Goal: Use online tool/utility: Utilize a website feature to perform a specific function

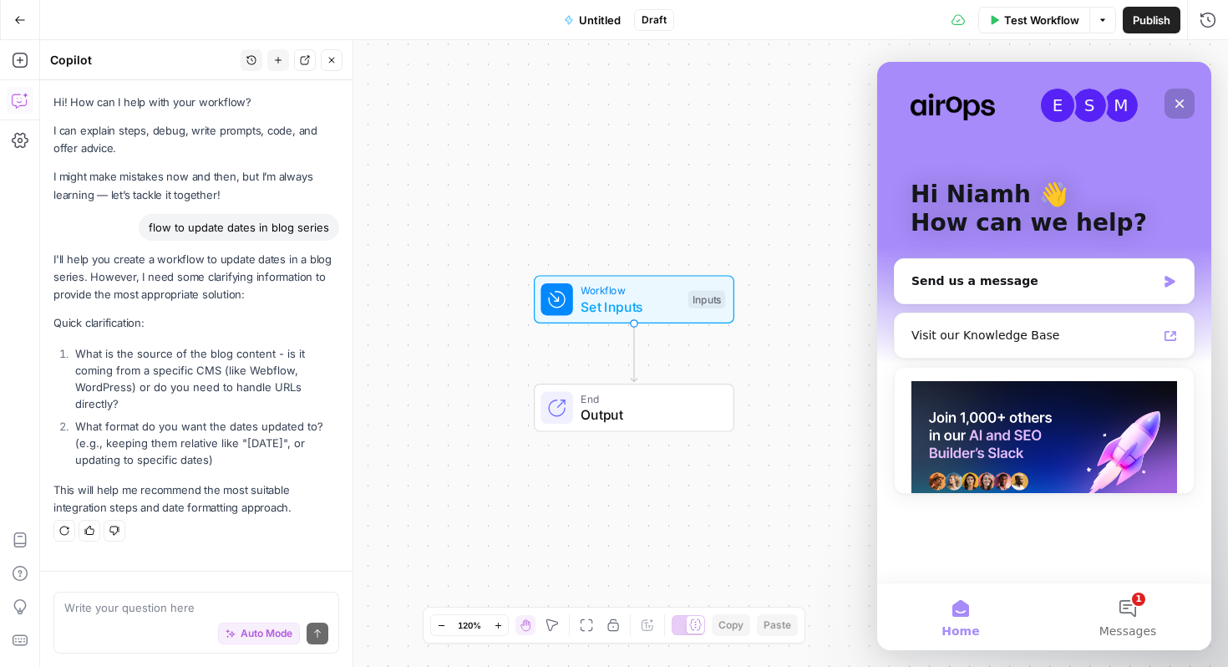
click at [1176, 104] on icon "Close" at bounding box center [1179, 103] width 13 height 13
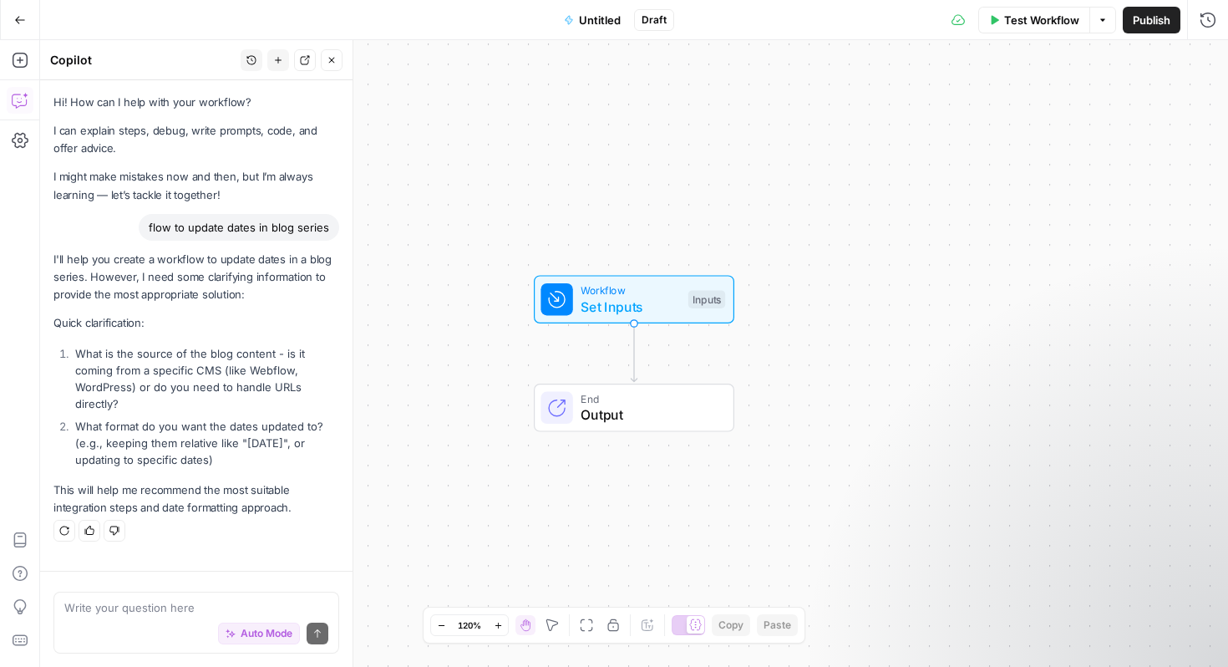
click at [624, 308] on span "Set Inputs" at bounding box center [630, 307] width 99 height 20
click at [1059, 104] on button "Add Field" at bounding box center [1047, 113] width 278 height 27
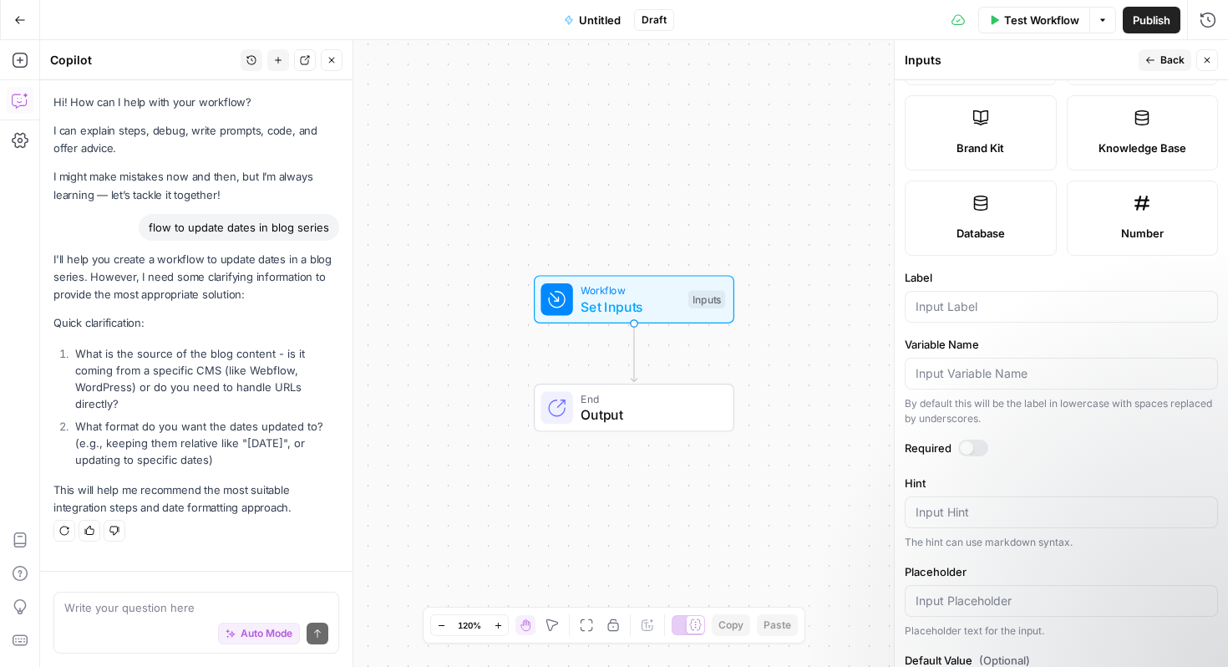
scroll to position [429, 0]
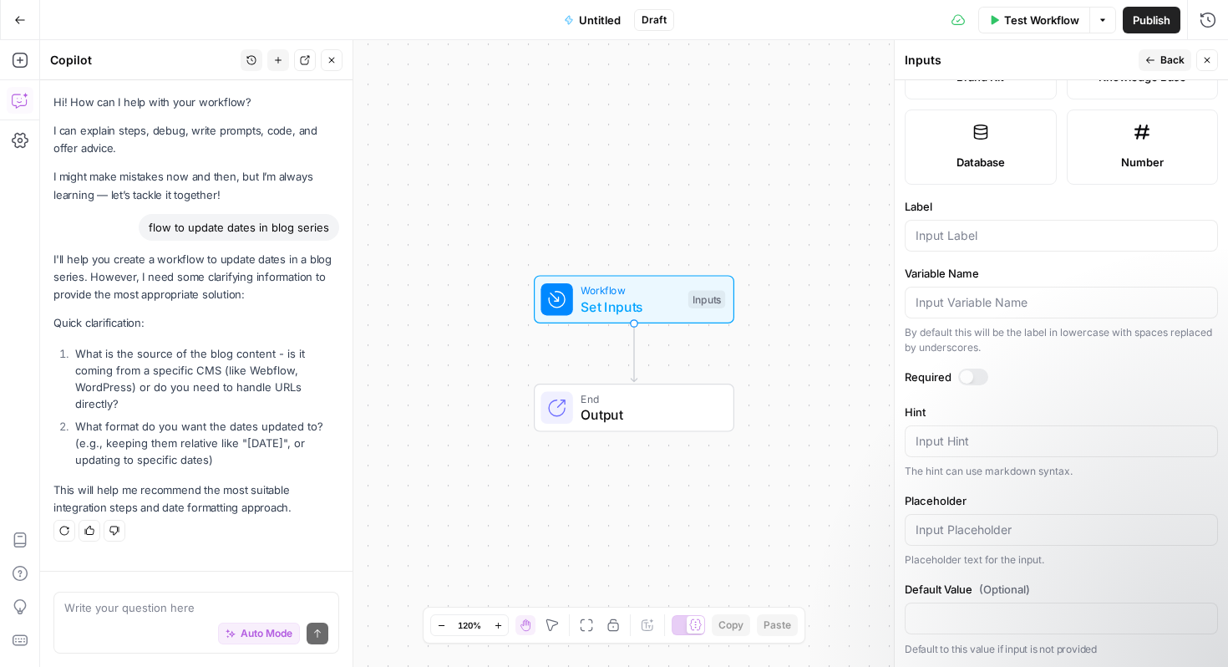
click at [634, 358] on icon "Edge from start to end" at bounding box center [634, 352] width 6 height 58
click at [633, 351] on icon "Edge from start to end" at bounding box center [634, 352] width 6 height 58
click at [1164, 56] on span "Back" at bounding box center [1173, 60] width 24 height 15
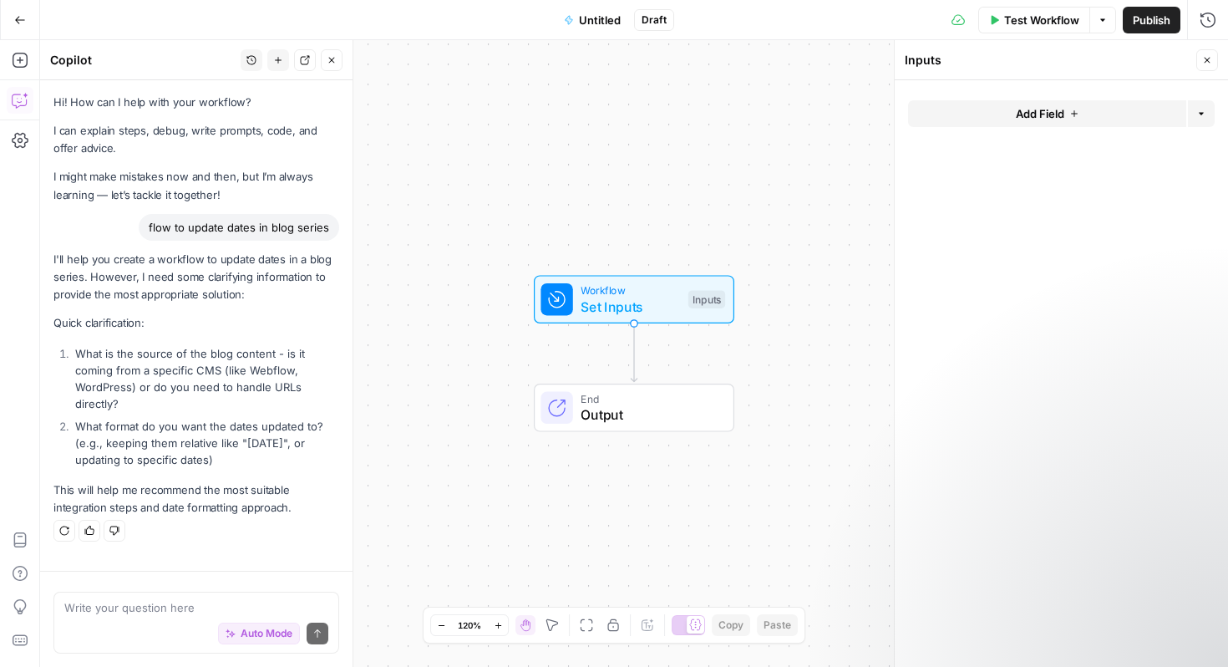
click at [1078, 110] on icon "button" at bounding box center [1074, 114] width 10 height 10
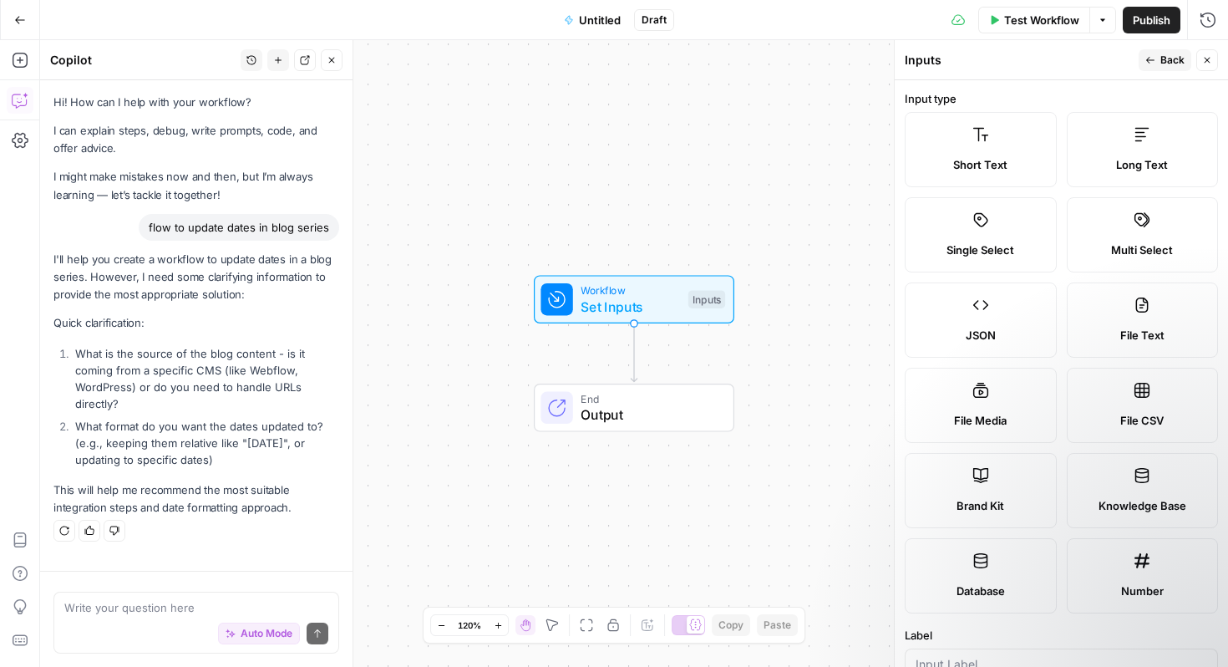
click at [1176, 54] on span "Back" at bounding box center [1173, 60] width 24 height 15
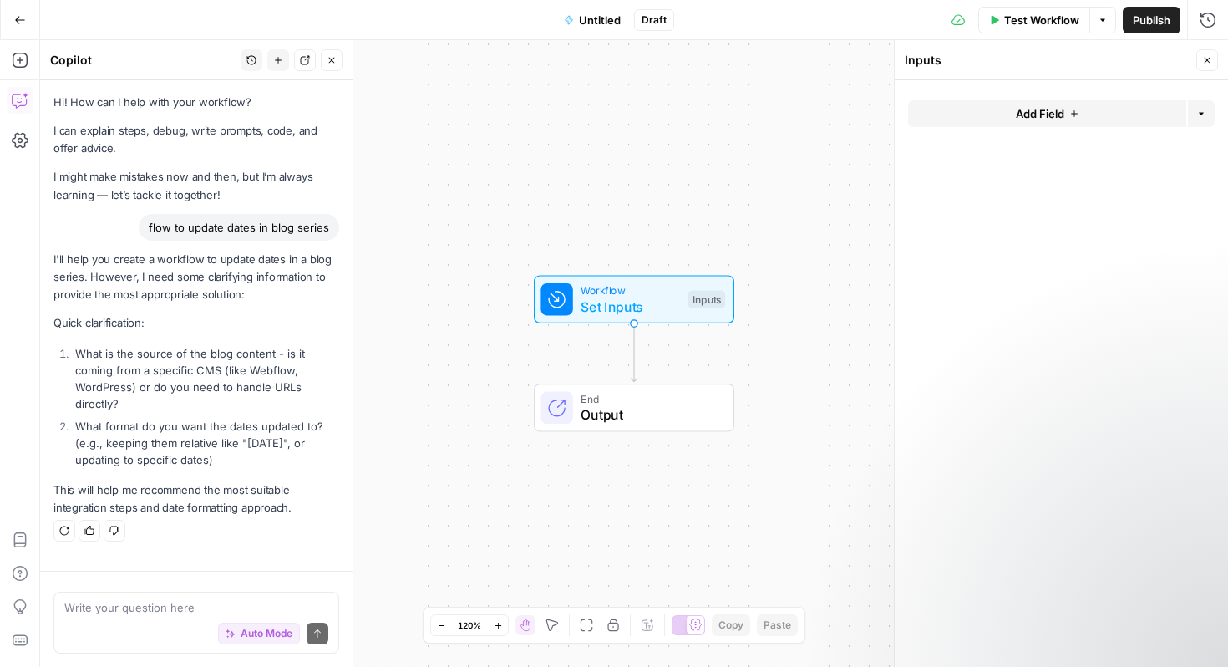
click at [846, 98] on div "Workflow Set Inputs Inputs End Output" at bounding box center [634, 353] width 1188 height 627
click at [645, 336] on div "Workflow Set Inputs Inputs Test Step End Output" at bounding box center [634, 353] width 1188 height 627
click at [714, 363] on div "Workflow Set Inputs Inputs End Output" at bounding box center [634, 353] width 1188 height 627
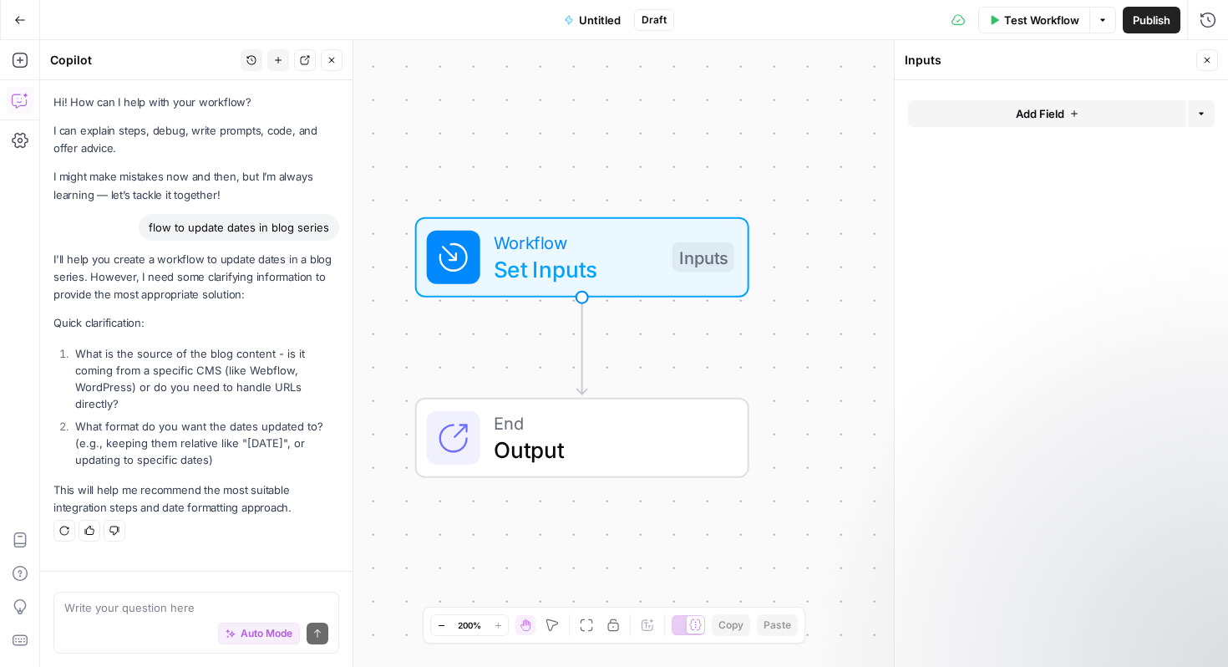
click at [1206, 65] on button "Close" at bounding box center [1207, 60] width 22 height 22
click at [22, 67] on icon "button" at bounding box center [19, 60] width 15 height 15
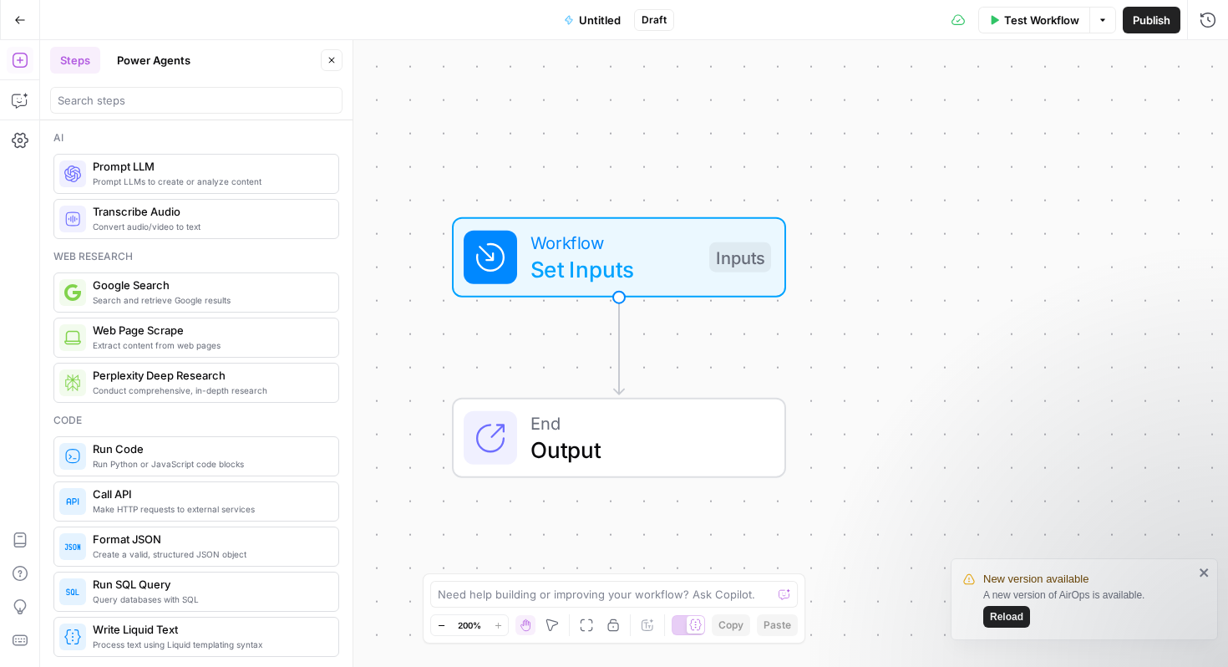
click at [121, 179] on span "Prompt LLMs to create or analyze content" at bounding box center [209, 181] width 232 height 13
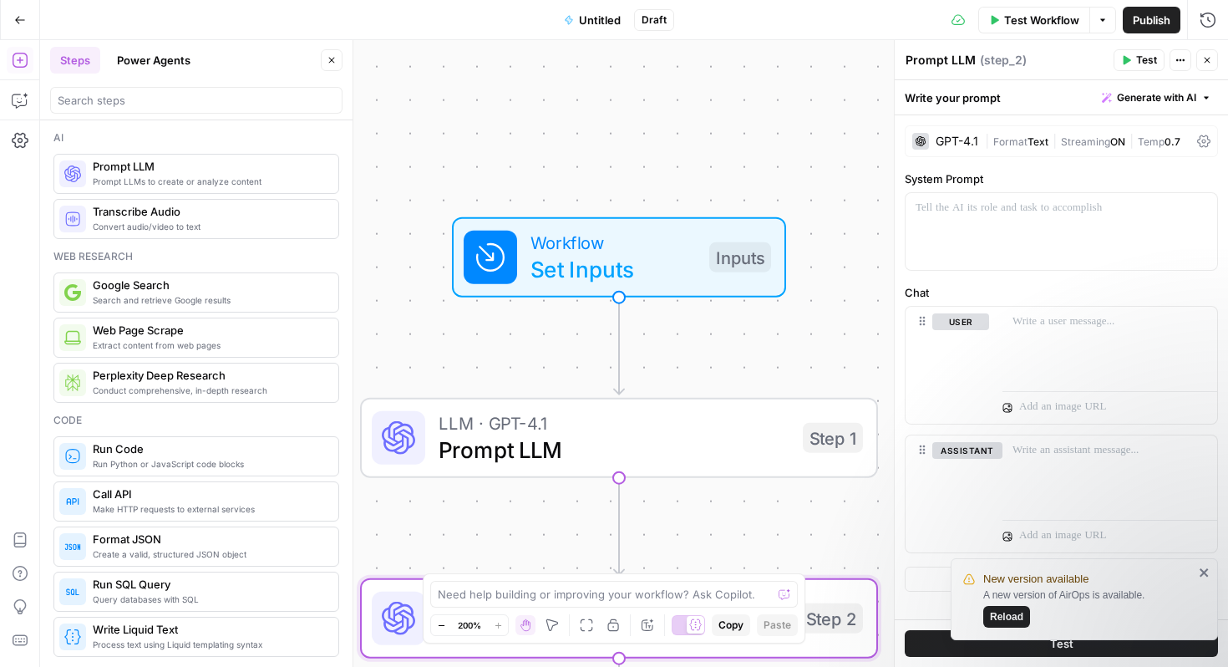
click at [595, 470] on div "LLM · GPT-4.1 Prompt LLM Step 1 Copy step Delete step Add Note Test" at bounding box center [619, 438] width 518 height 80
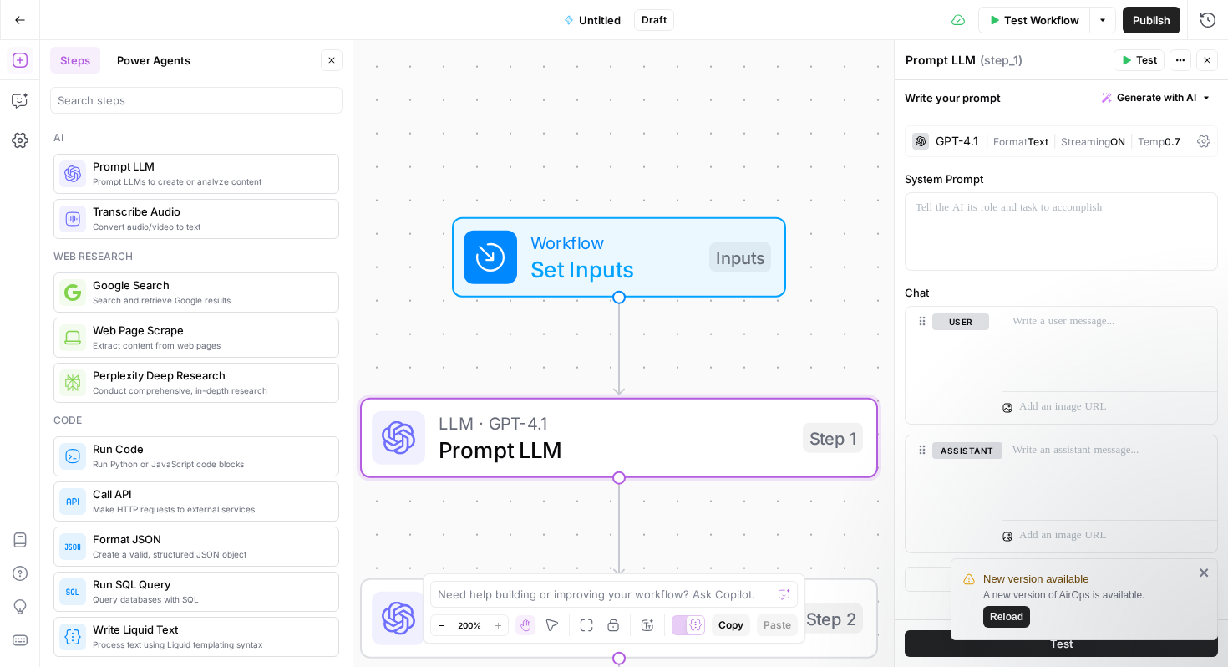
click at [950, 138] on div "GPT-4.1" at bounding box center [957, 141] width 43 height 12
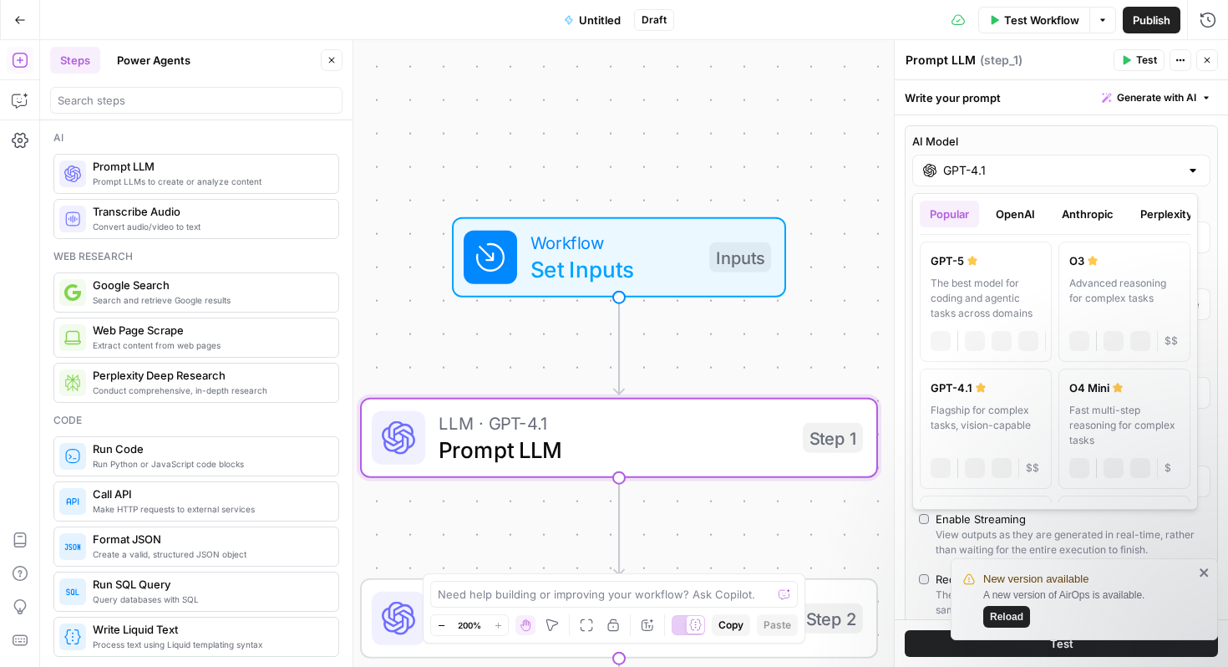
click at [969, 168] on input "GPT-4.1" at bounding box center [1061, 170] width 236 height 17
click at [974, 339] on icon at bounding box center [975, 342] width 9 height 8
type input "GPT-5"
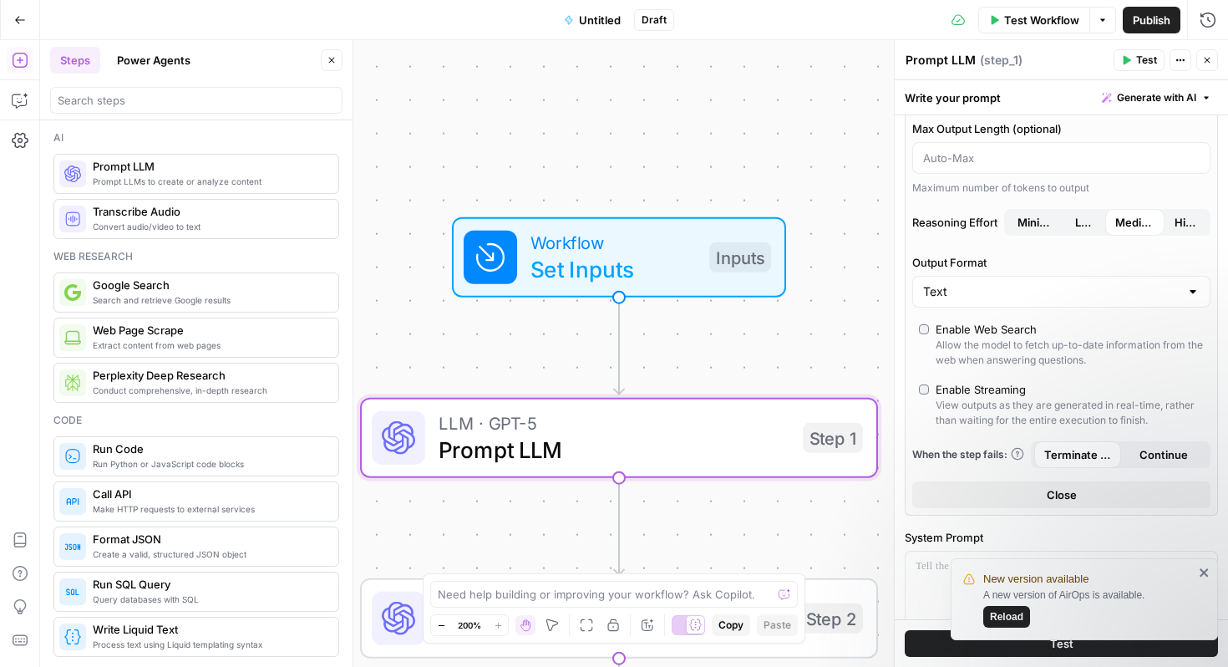
scroll to position [311, 0]
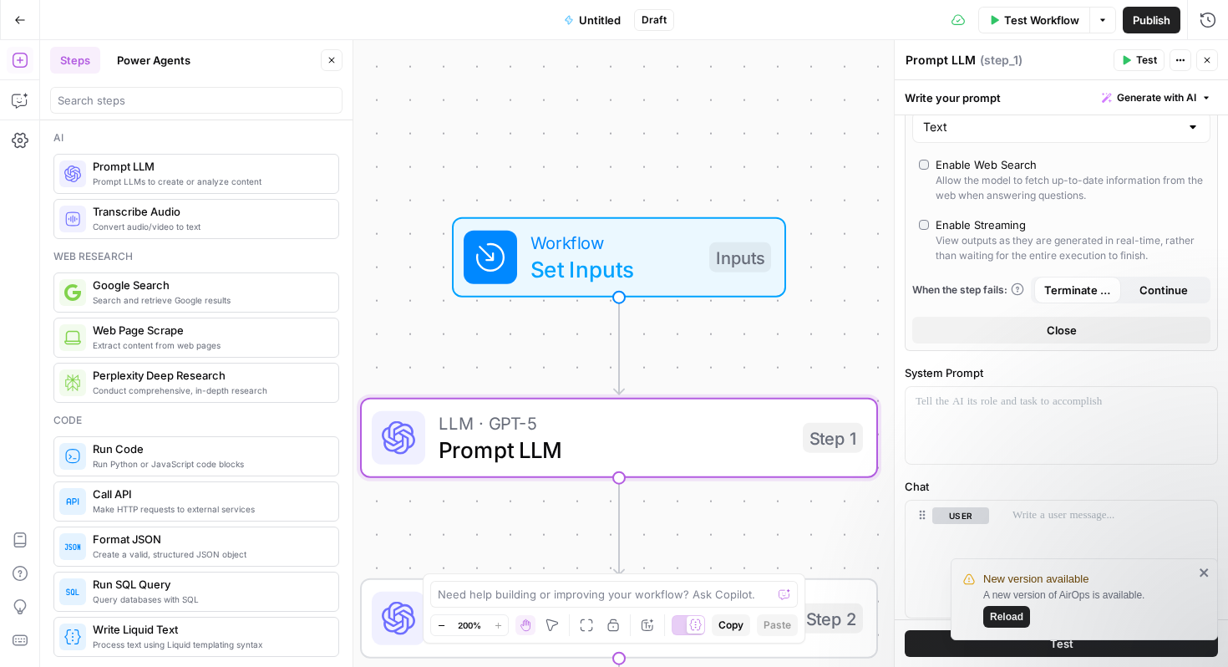
click at [984, 185] on div "Allow the model to fetch up-to-date information from the web when answering que…" at bounding box center [1070, 188] width 268 height 30
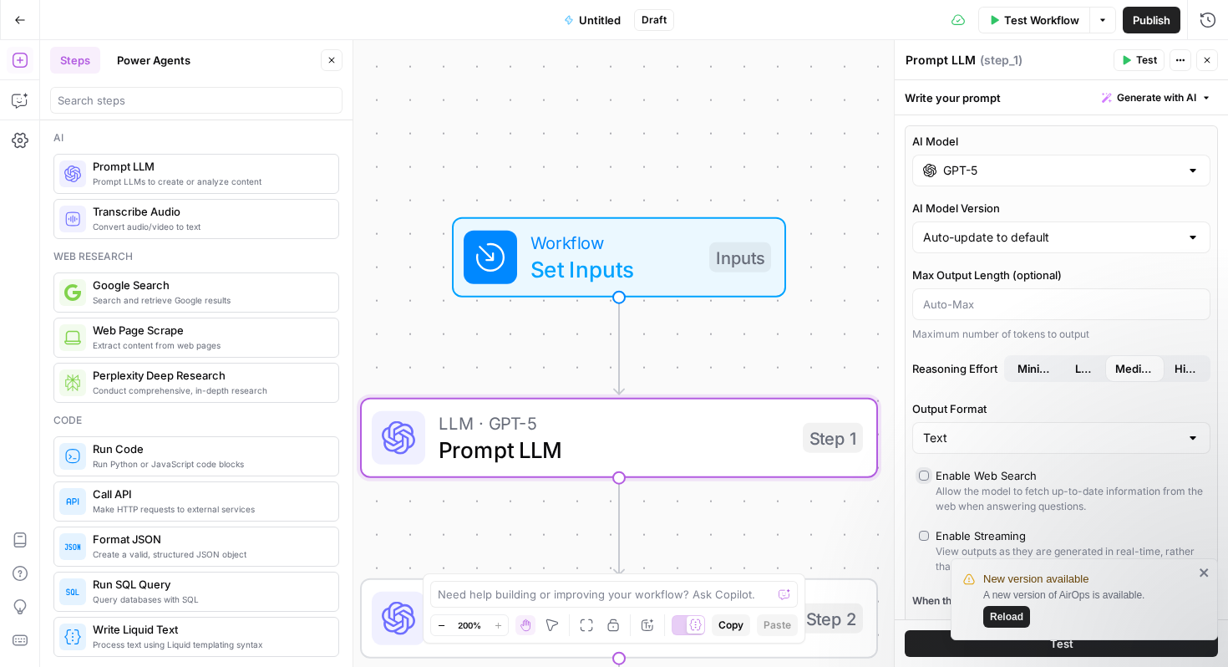
click at [955, 171] on input "GPT-5" at bounding box center [1061, 170] width 236 height 17
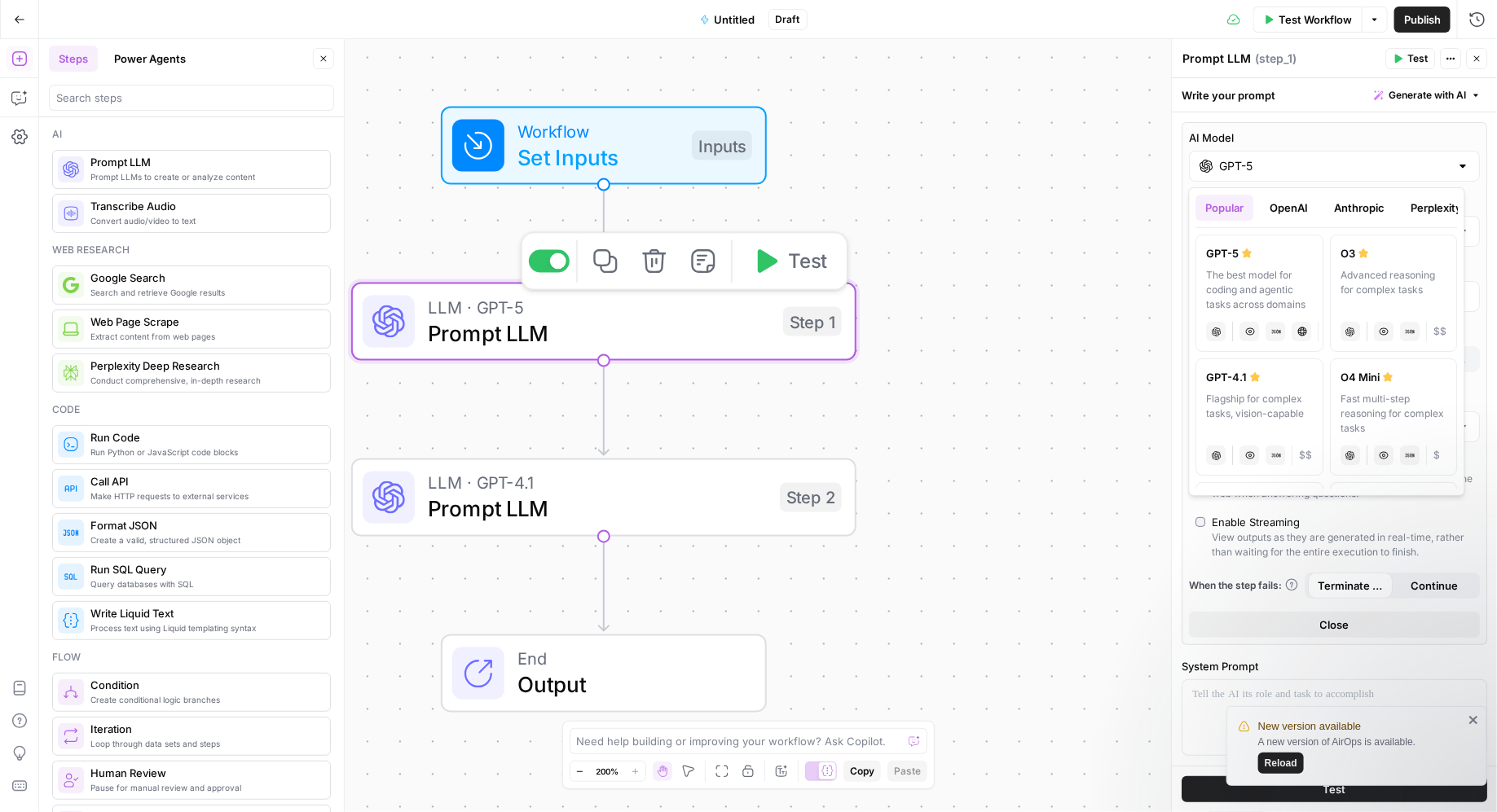
click at [734, 327] on span "Prompt LLM" at bounding box center [599, 332] width 342 height 32
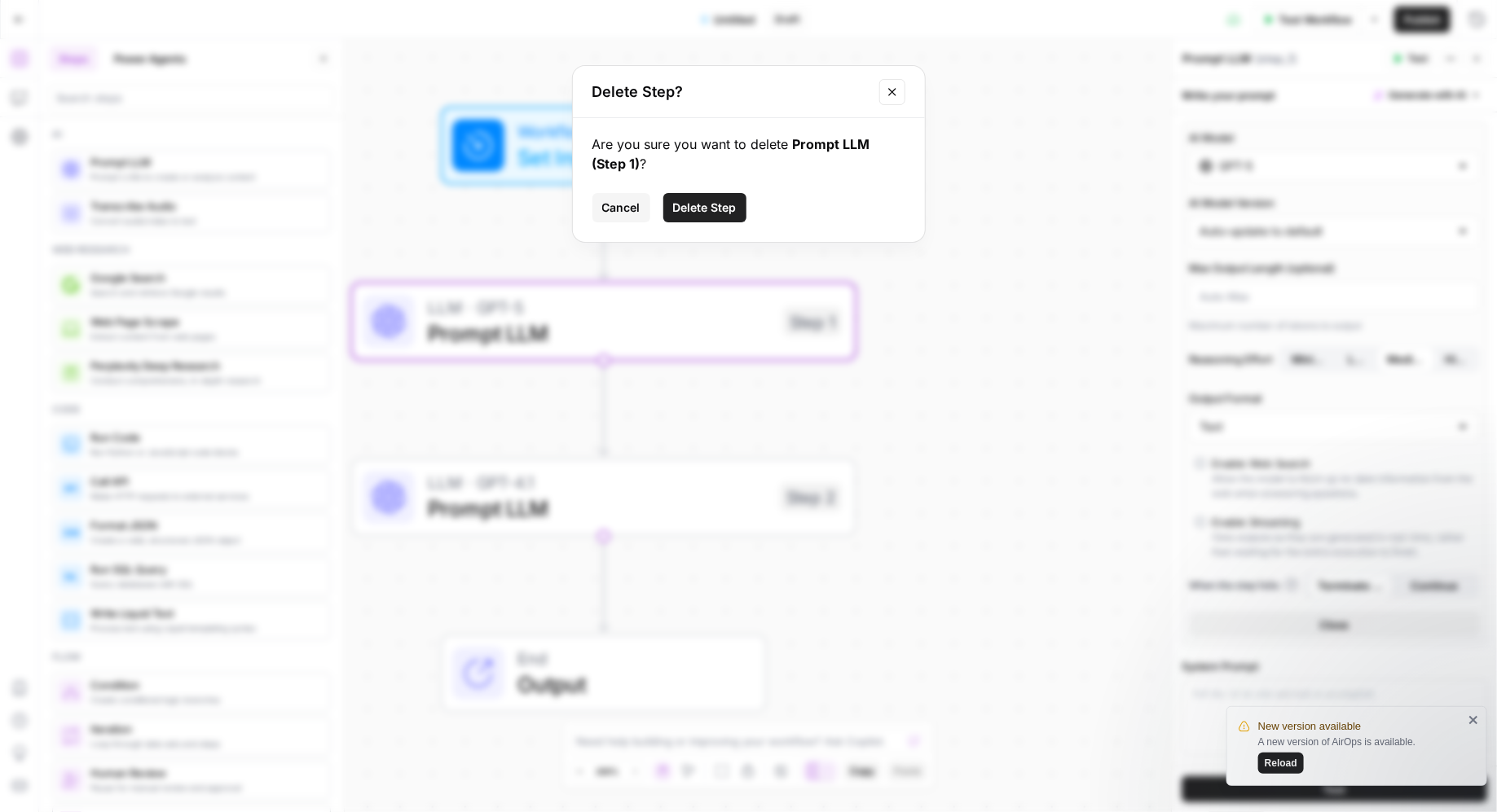
click at [709, 204] on span "Delete Step" at bounding box center [704, 208] width 63 height 17
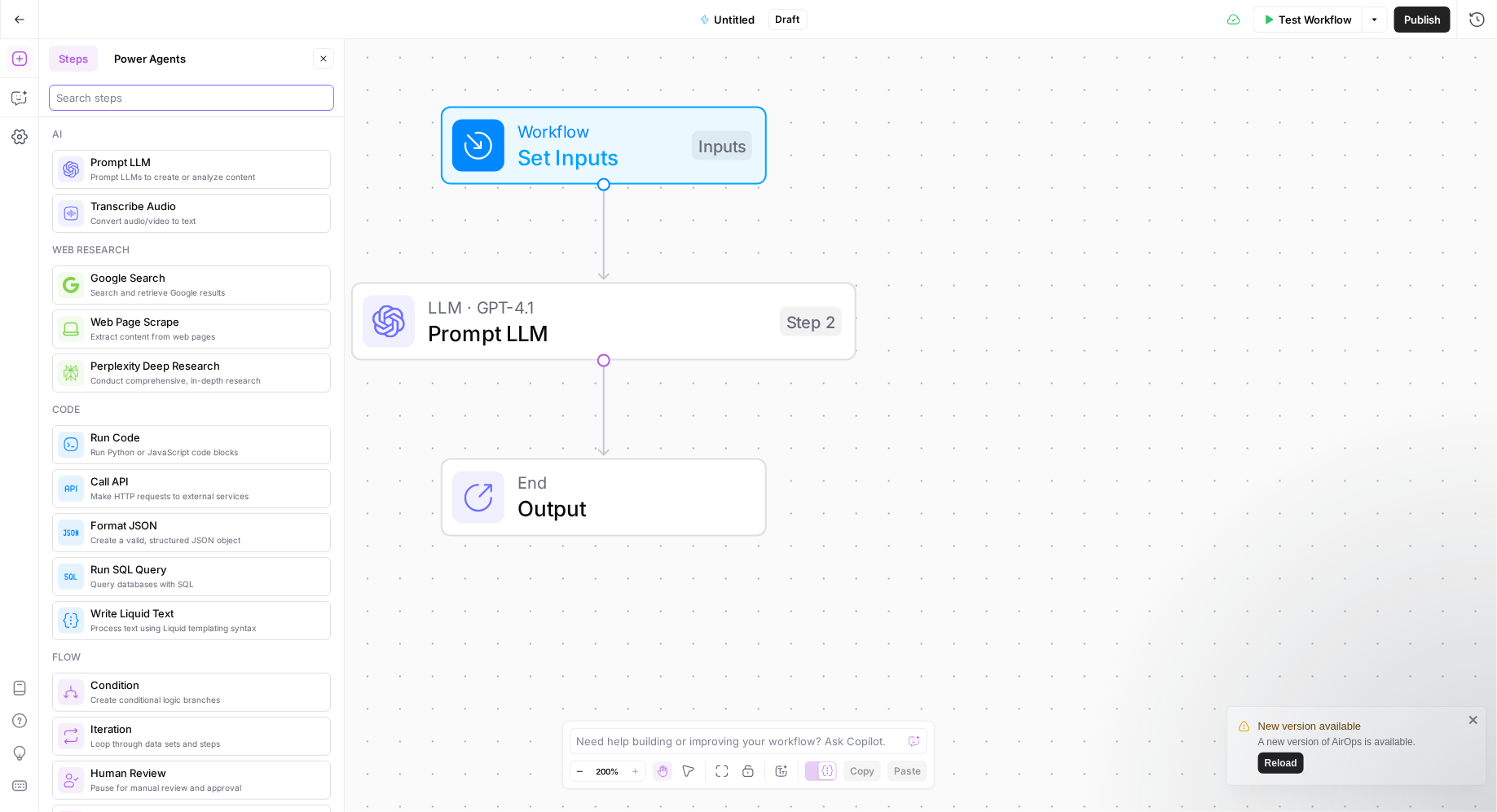
click at [126, 103] on input "search" at bounding box center [191, 97] width 270 height 17
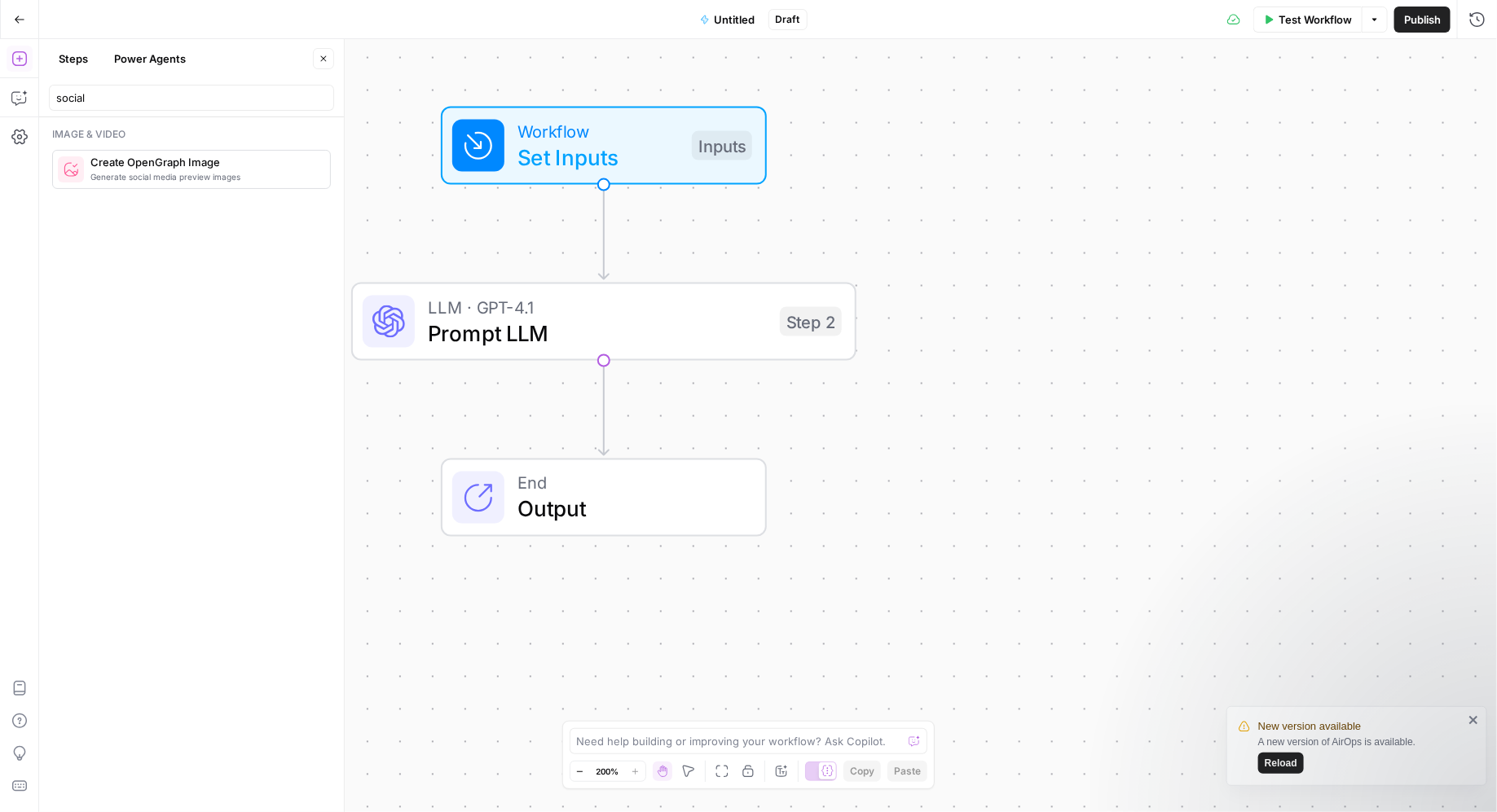
click at [125, 106] on div "social" at bounding box center [191, 97] width 285 height 26
type input "s"
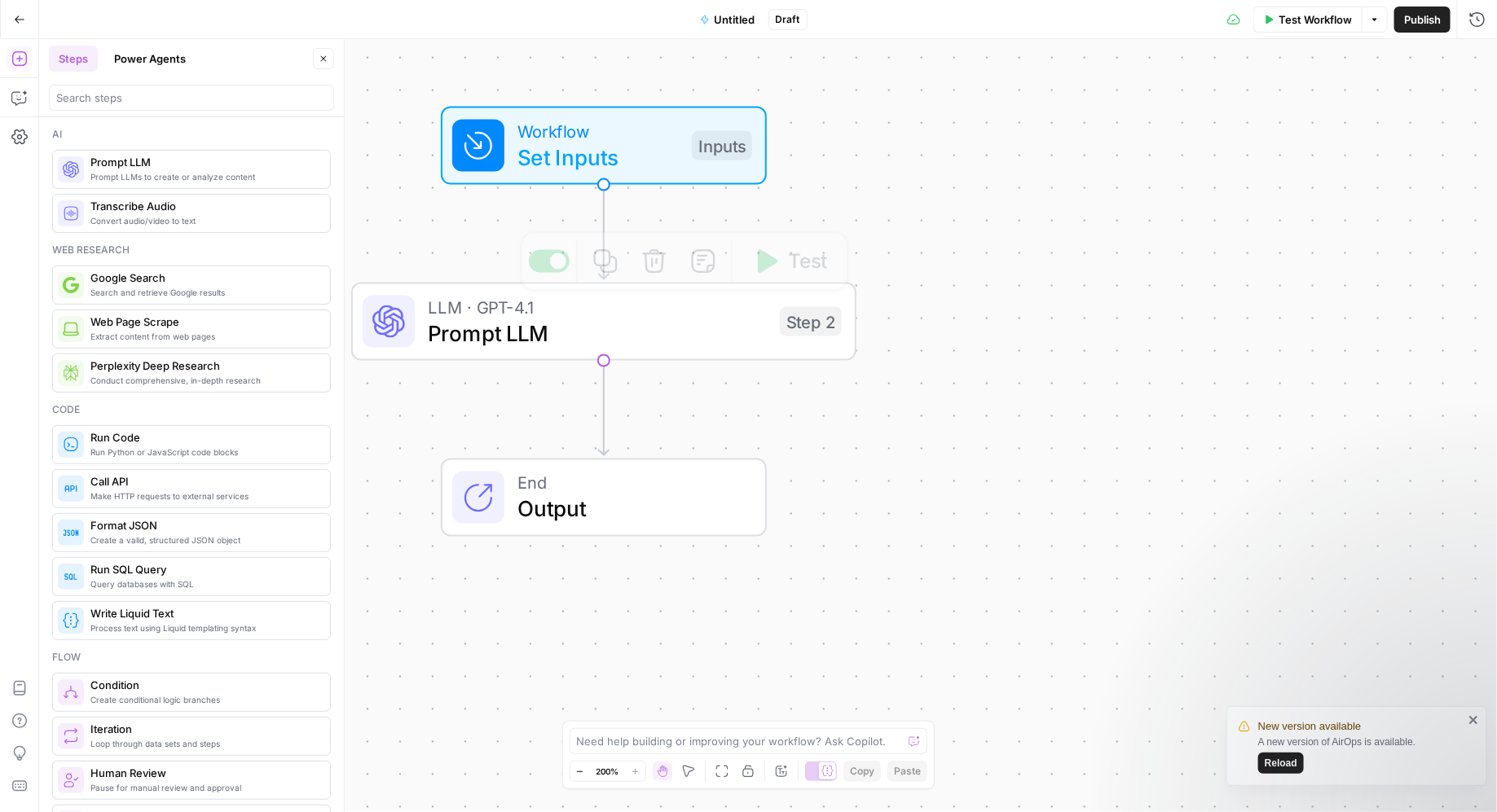
click at [600, 534] on div "End Output" at bounding box center [604, 497] width 326 height 78
click at [138, 85] on div at bounding box center [191, 97] width 285 height 26
click at [532, 312] on span "LLM · GPT-4.1" at bounding box center [598, 307] width 339 height 26
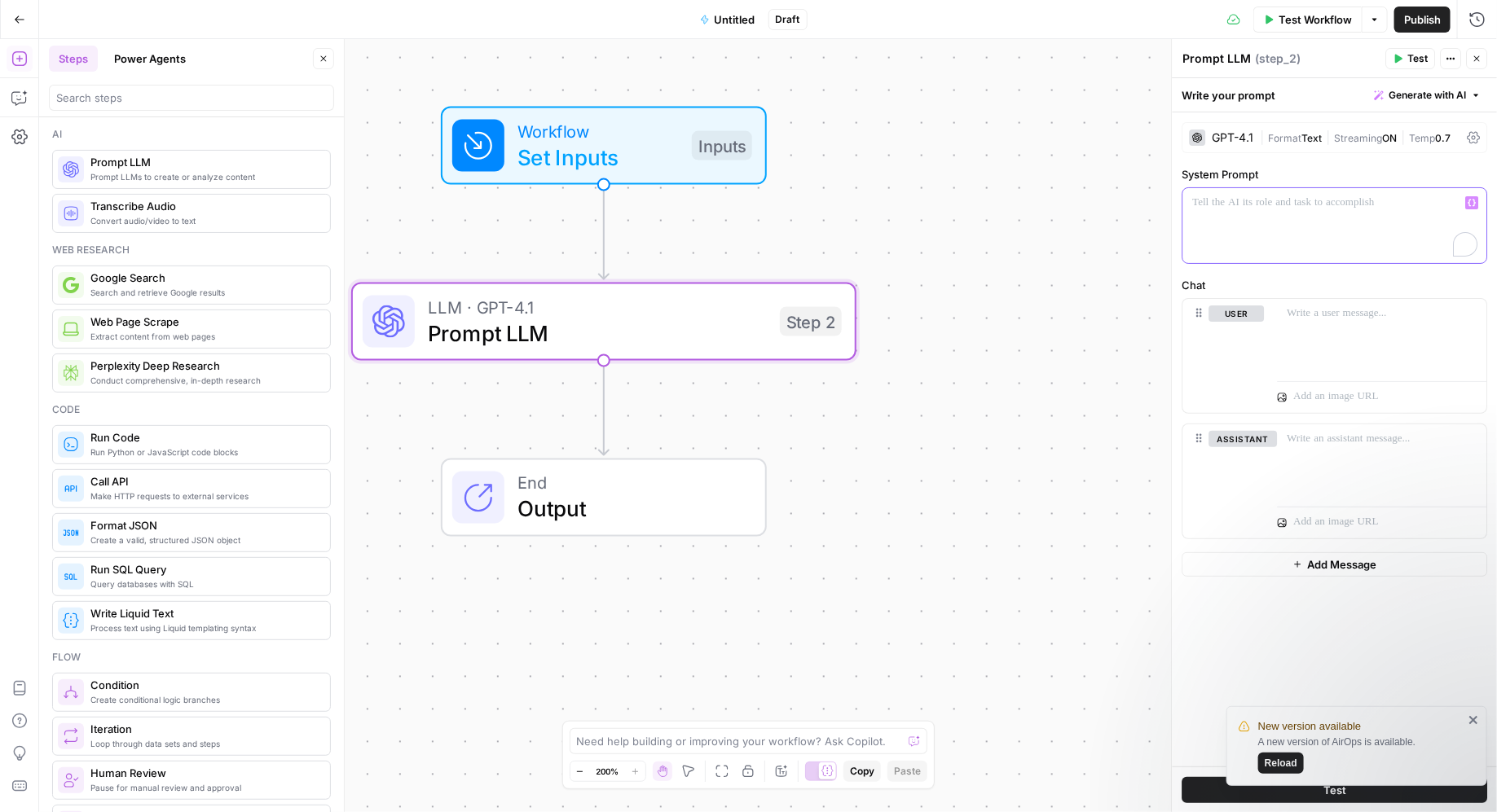
click at [1197, 237] on div "To enrich screen reader interactions, please activate Accessibility in Grammarl…" at bounding box center [1335, 225] width 304 height 75
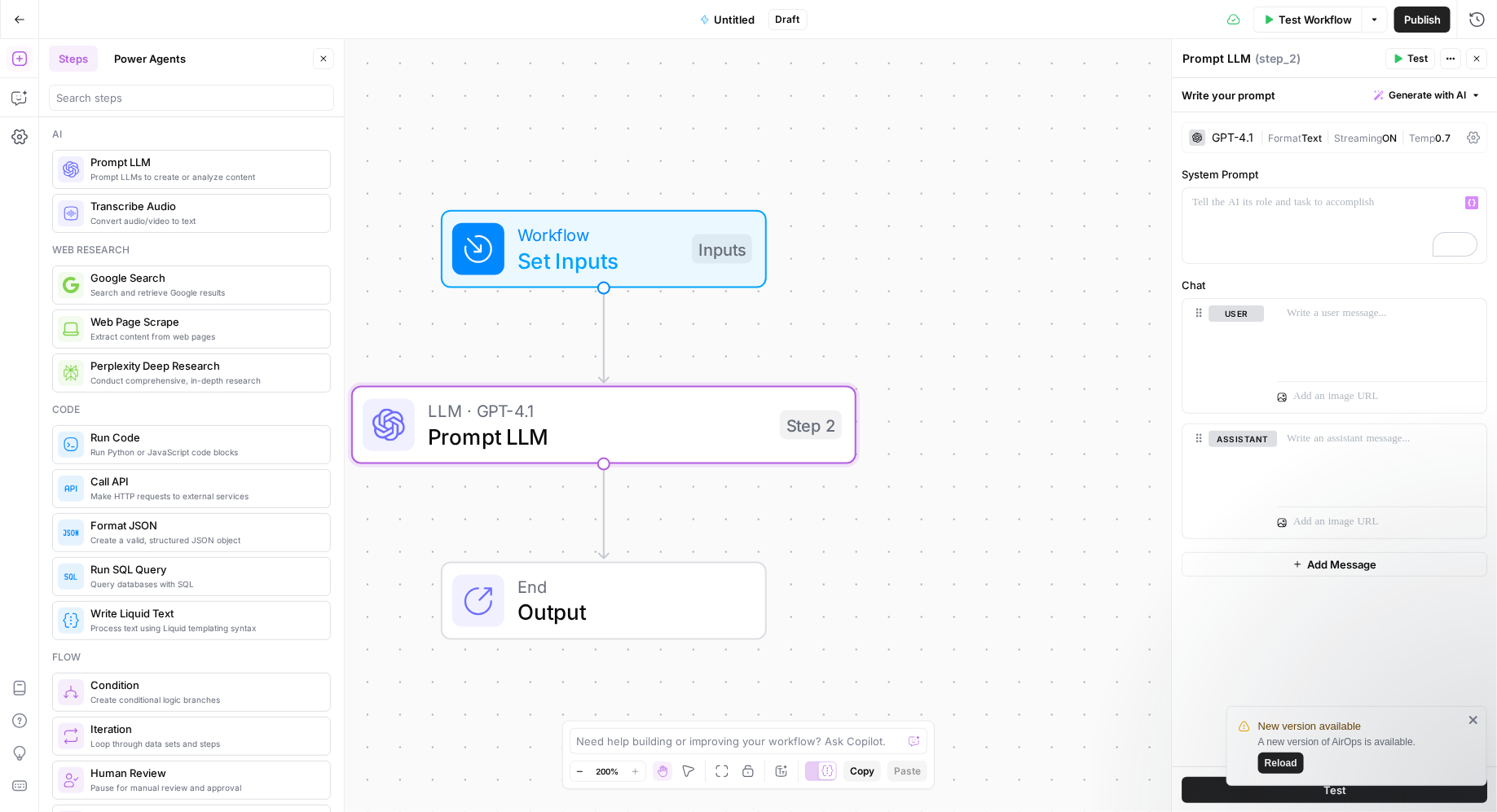
click at [576, 609] on span "Output" at bounding box center [628, 612] width 221 height 32
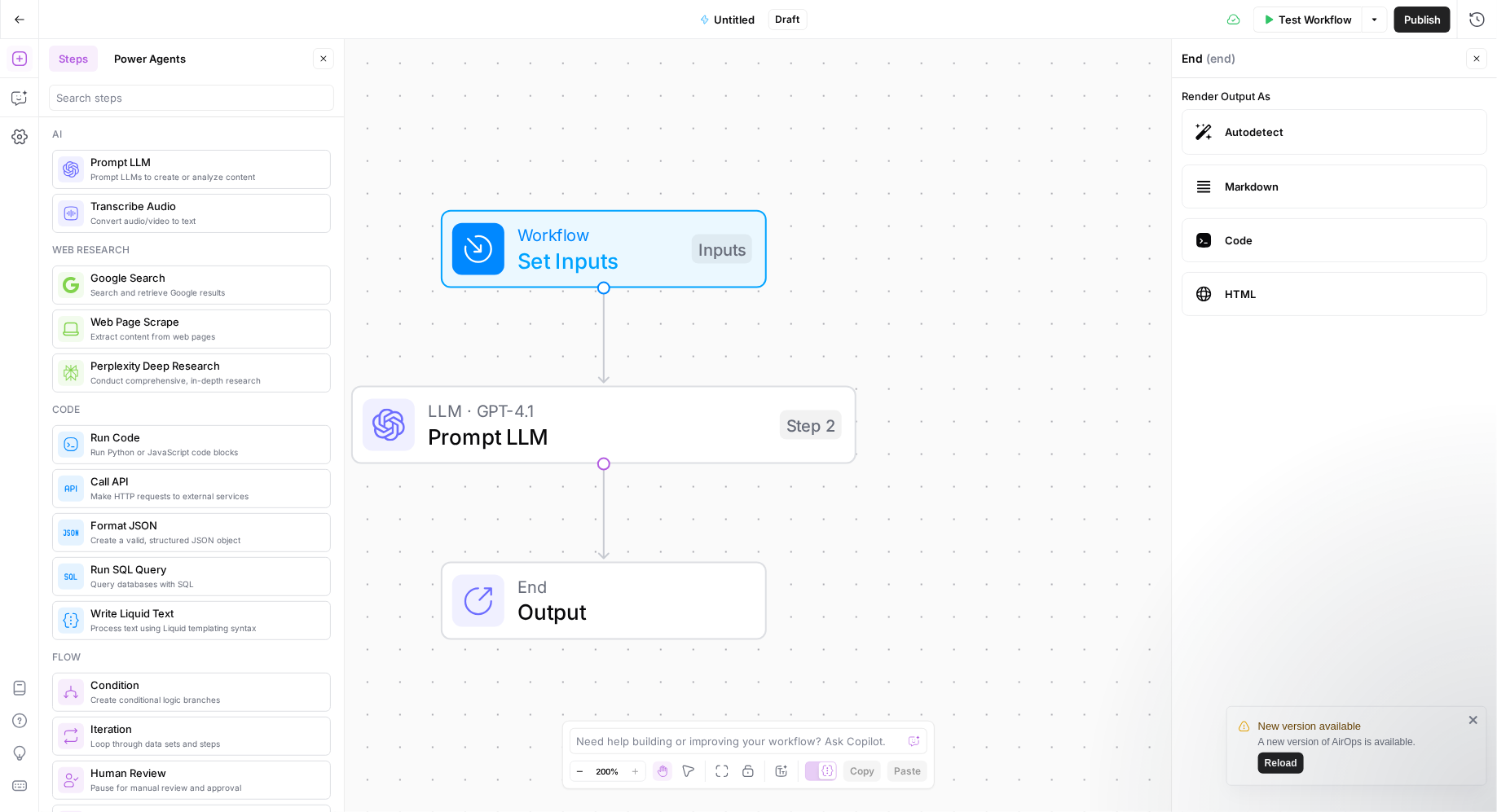
click at [590, 594] on span "End" at bounding box center [628, 586] width 221 height 26
click at [675, 577] on span "End" at bounding box center [627, 586] width 221 height 26
click at [863, 577] on div "Workflow Set Inputs Inputs LLM · GPT-4.1 Prompt LLM Step 2 End Output" at bounding box center [768, 425] width 1458 height 773
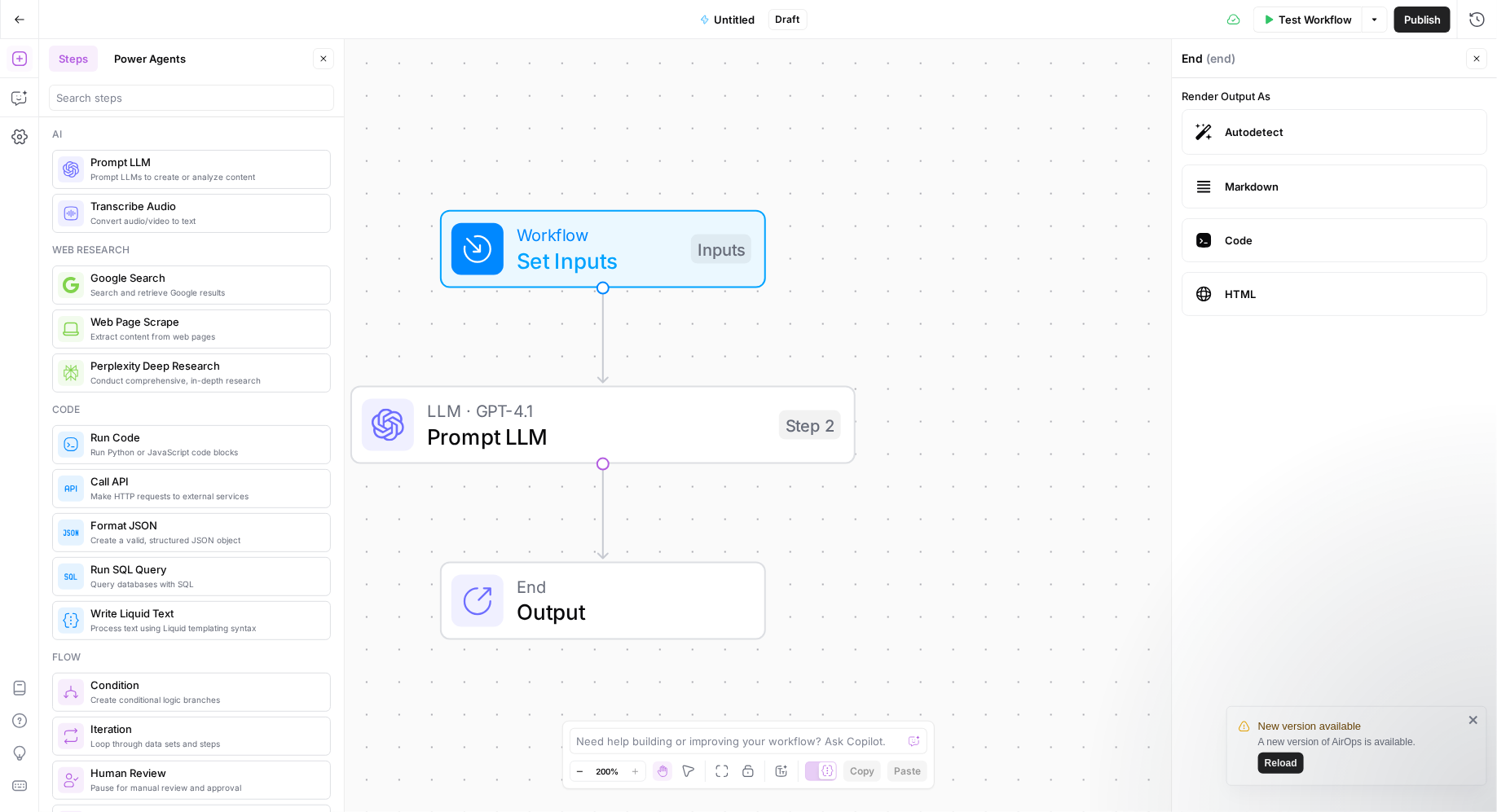
click at [603, 592] on span "End" at bounding box center [627, 586] width 221 height 26
click at [627, 454] on div "LLM · GPT-4.1 Prompt LLM Step 2 Copy step Delete step Add Note Test" at bounding box center [603, 425] width 505 height 78
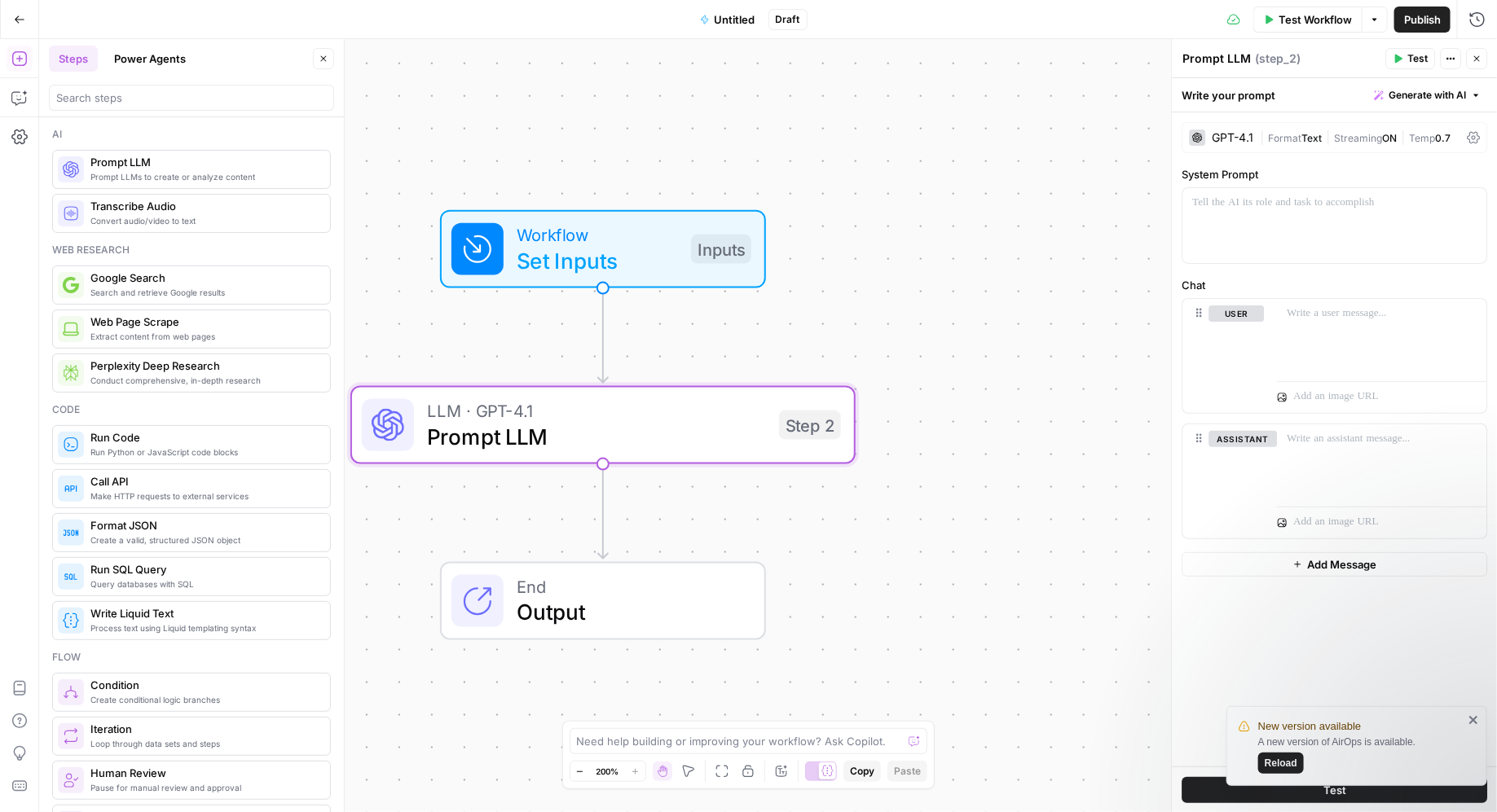
click at [596, 597] on span "Output" at bounding box center [627, 612] width 221 height 32
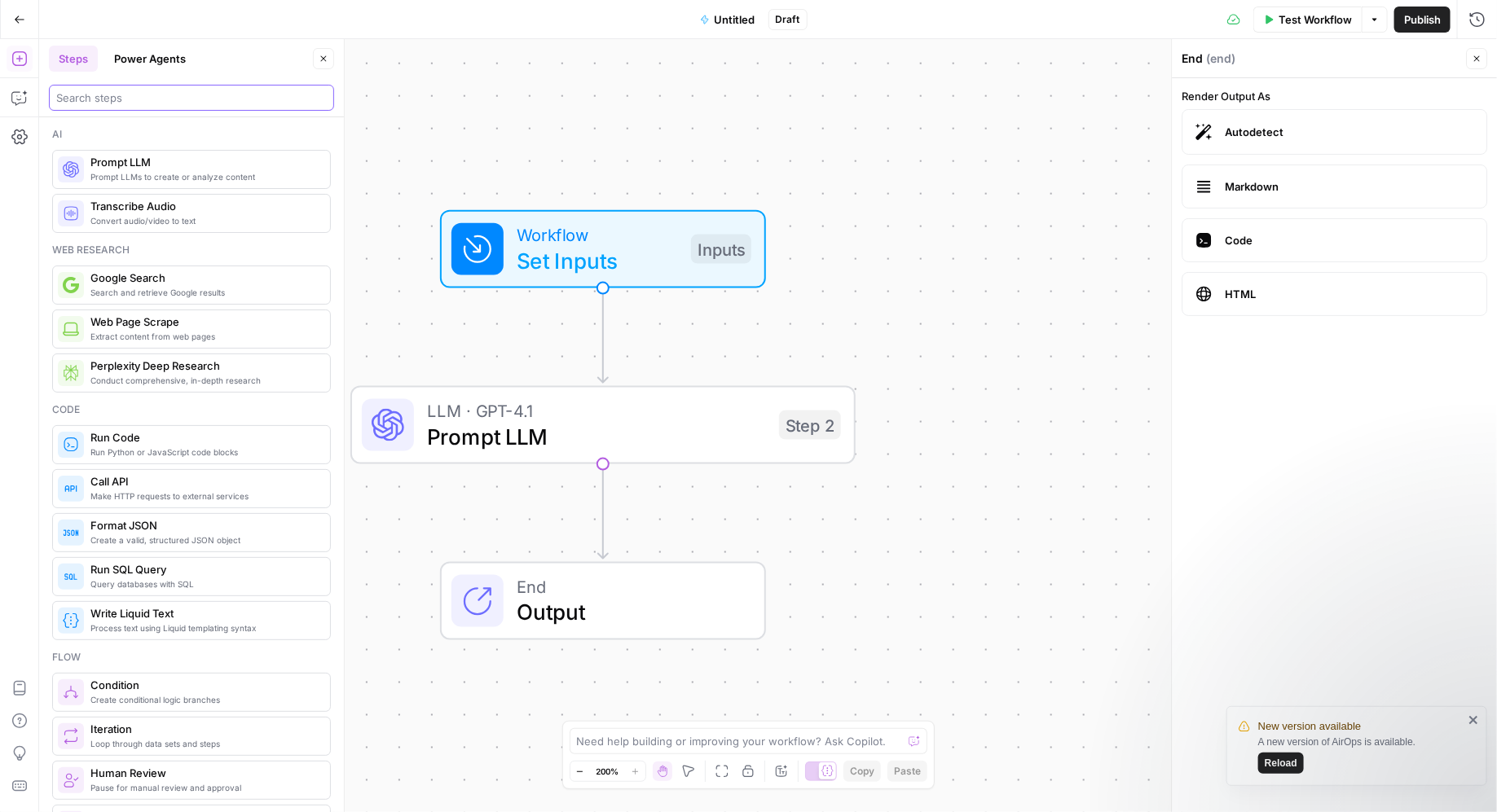
click at [157, 101] on input "search" at bounding box center [191, 97] width 270 height 17
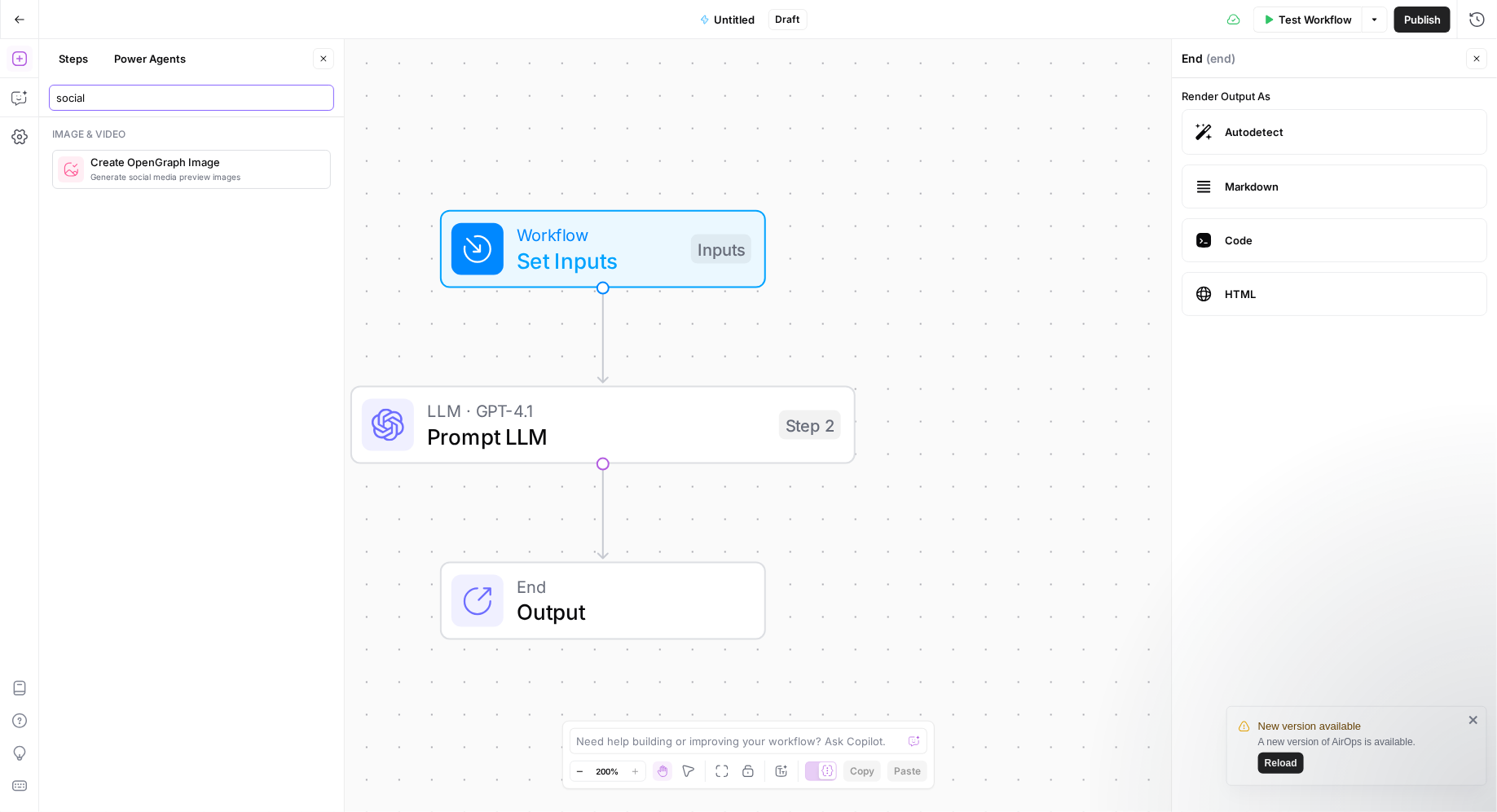
type input "social"
click at [698, 441] on span "Prompt LLM" at bounding box center [597, 436] width 339 height 32
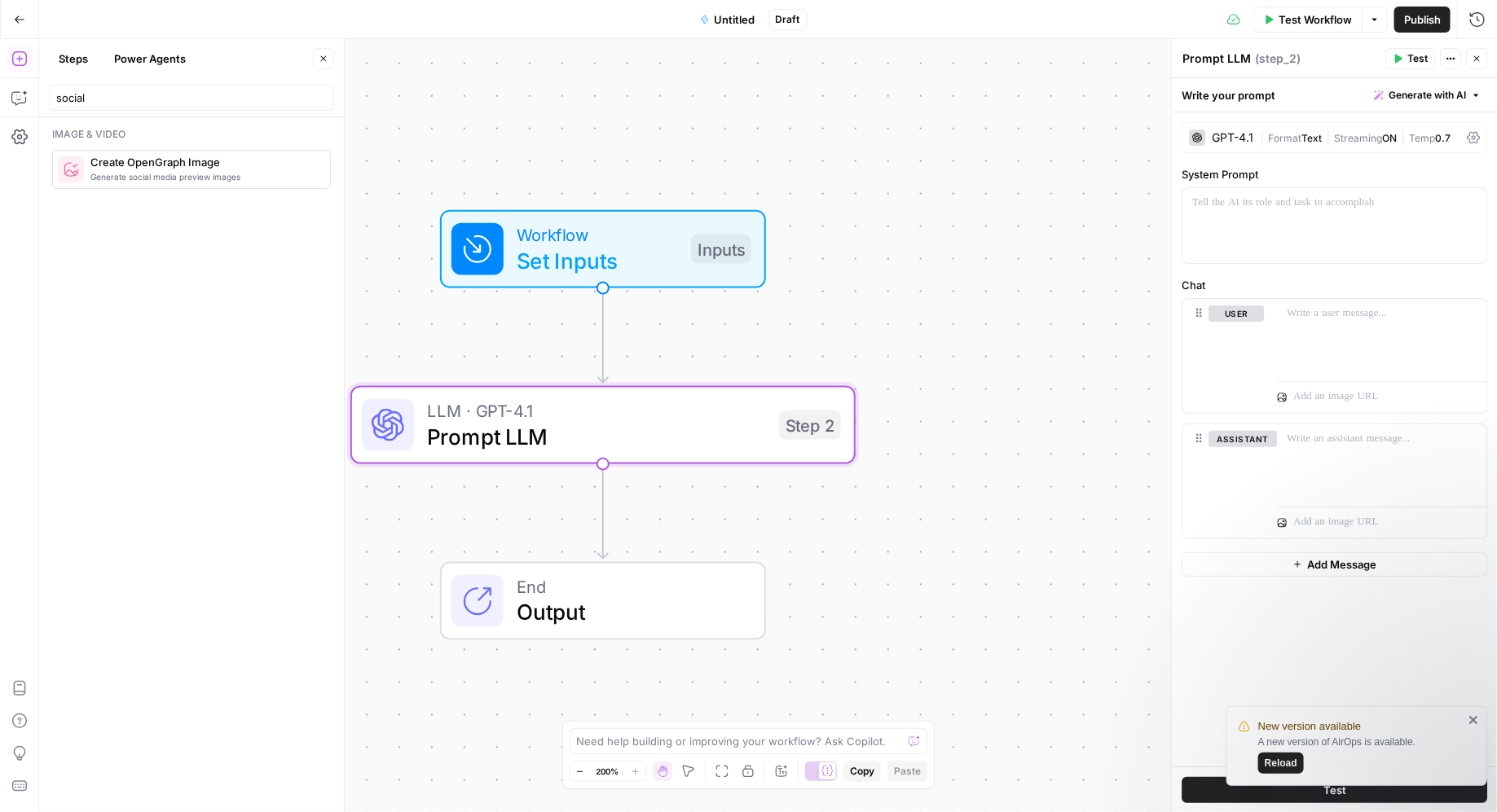
click at [1197, 57] on textarea "Prompt LLM" at bounding box center [1217, 58] width 68 height 17
click at [1197, 93] on div "Write your prompt Generate with AI" at bounding box center [1334, 95] width 325 height 33
click at [1197, 206] on p "To enrich screen reader interactions, please activate Accessibility in Grammarl…" at bounding box center [1335, 203] width 285 height 17
click at [140, 105] on input "social" at bounding box center [191, 97] width 270 height 17
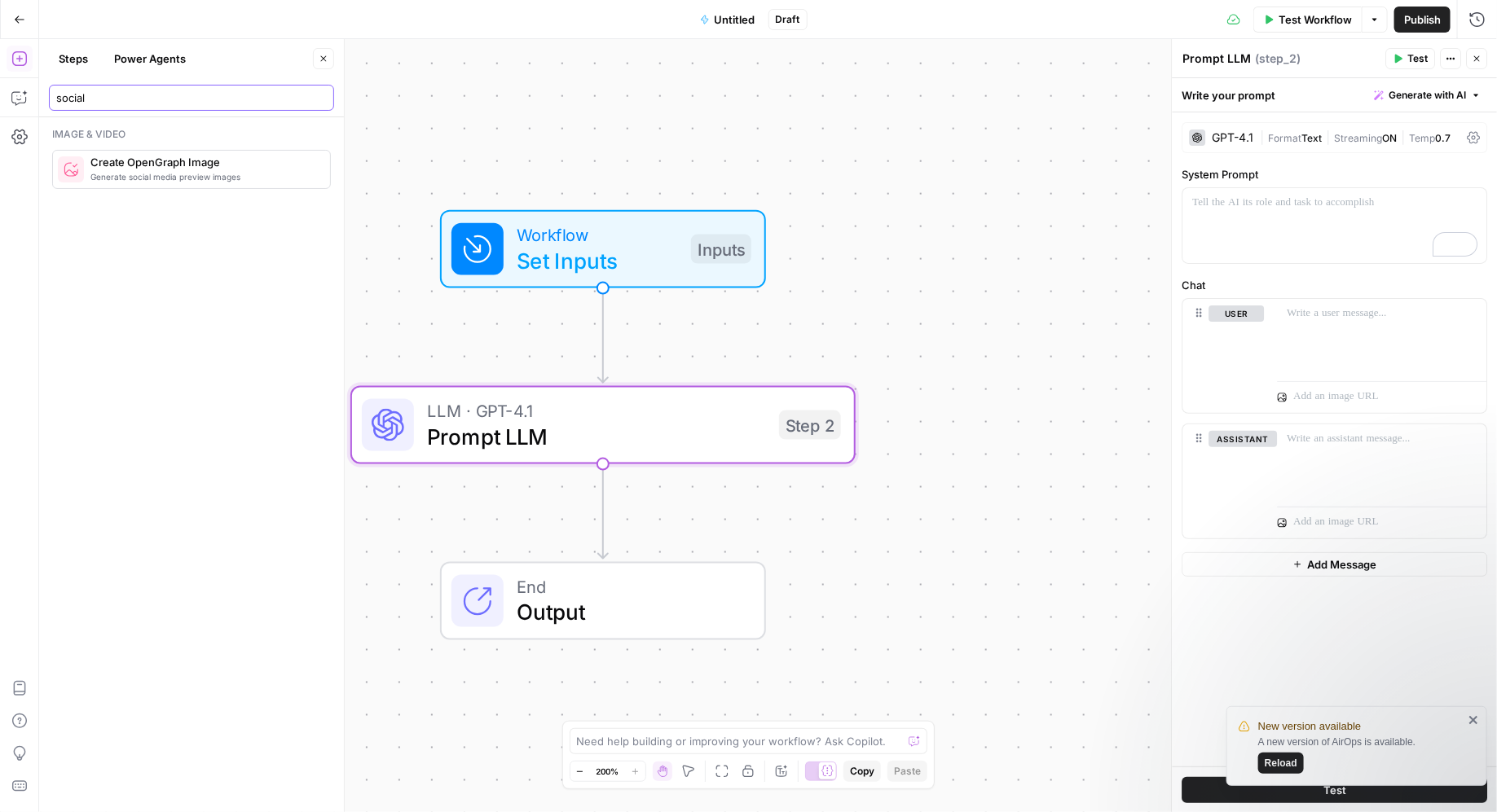
click at [140, 105] on input "social" at bounding box center [191, 97] width 270 height 17
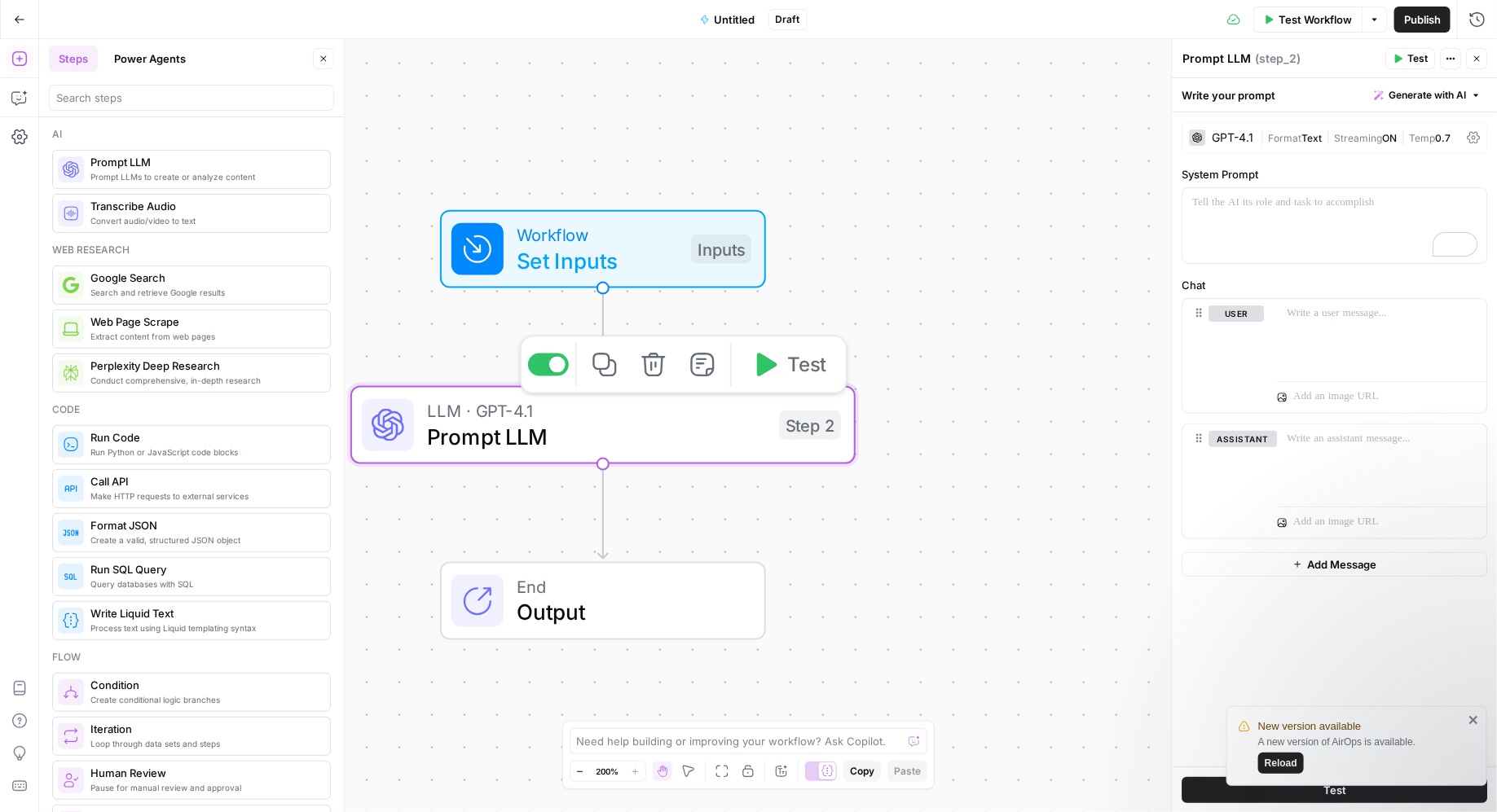
click at [506, 453] on div "LLM · GPT-4.1 Prompt LLM Step 2 Copy step Delete step Add Note Test" at bounding box center [603, 425] width 505 height 78
click at [568, 268] on span "Set Inputs" at bounding box center [597, 260] width 161 height 32
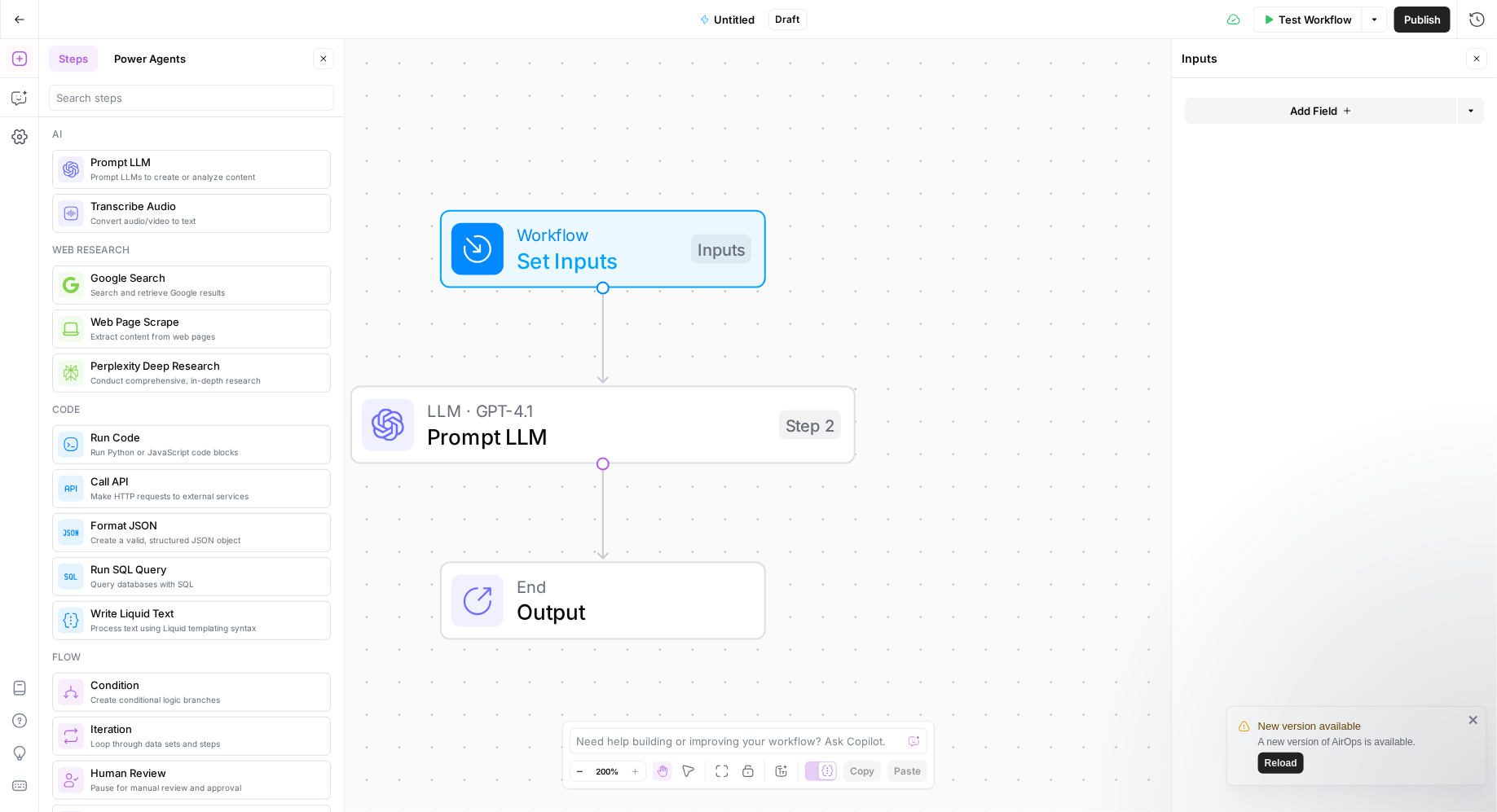
click at [1197, 110] on button "Add Field" at bounding box center [1321, 110] width 271 height 26
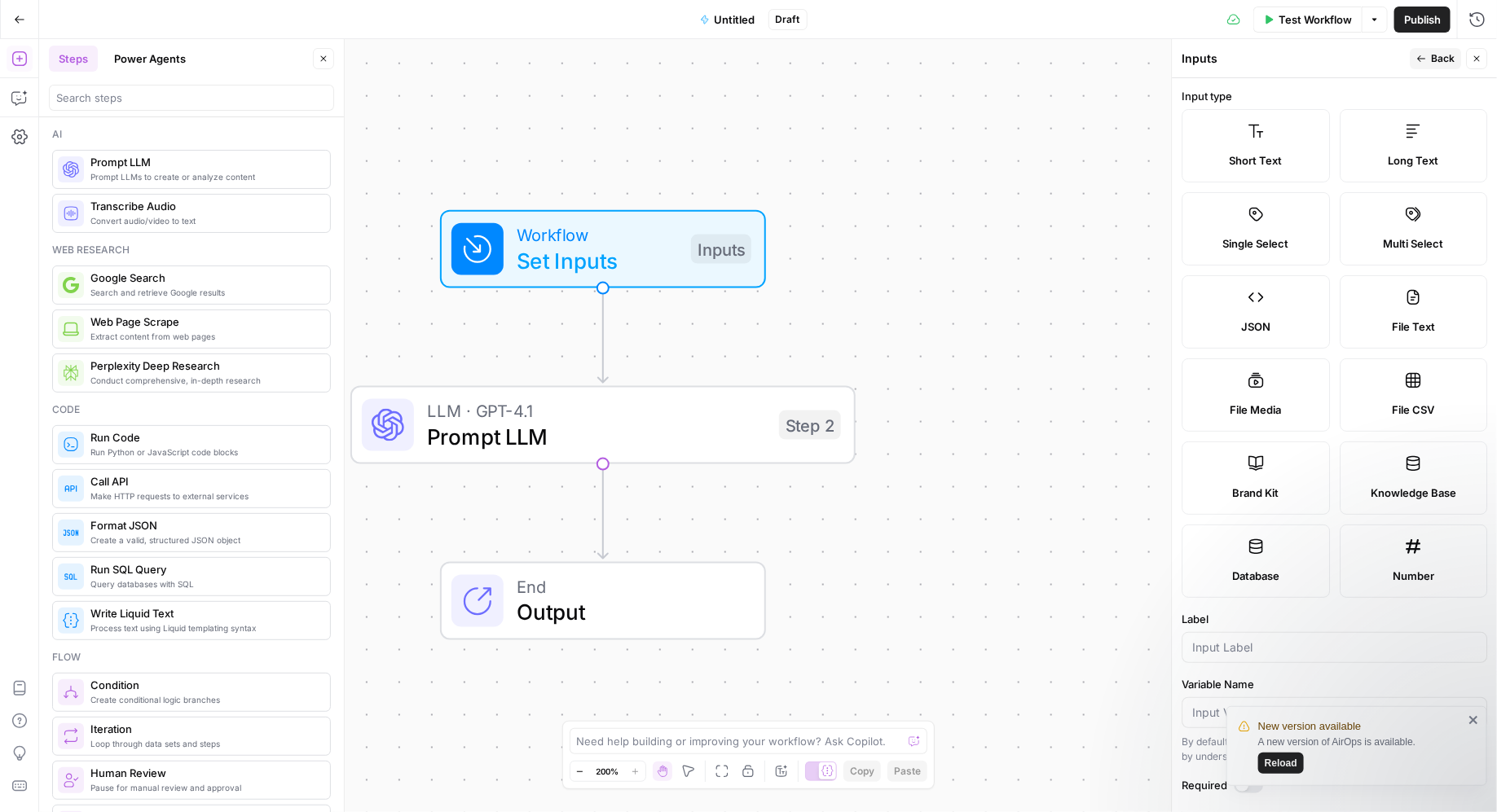
click at [1197, 156] on span "Short Text" at bounding box center [1256, 160] width 53 height 17
drag, startPoint x: 1258, startPoint y: 156, endPoint x: 689, endPoint y: 259, distance: 578.2
click at [689, 259] on body "New version available A new version of AirOps is available. Reload Kayak New Ho…" at bounding box center [748, 406] width 1497 height 812
click at [1197, 147] on label "Short Text" at bounding box center [1256, 145] width 148 height 73
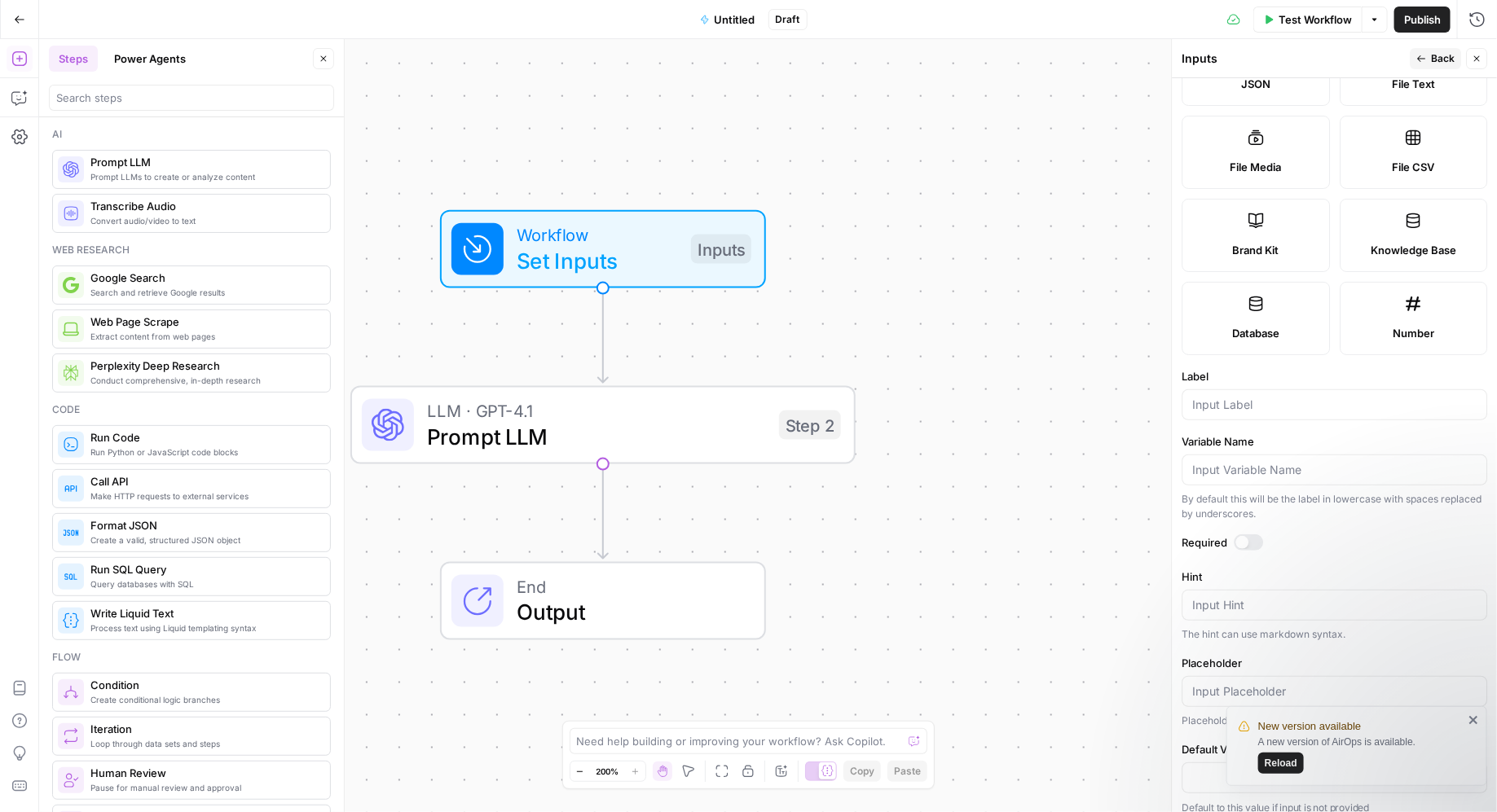
scroll to position [250, 0]
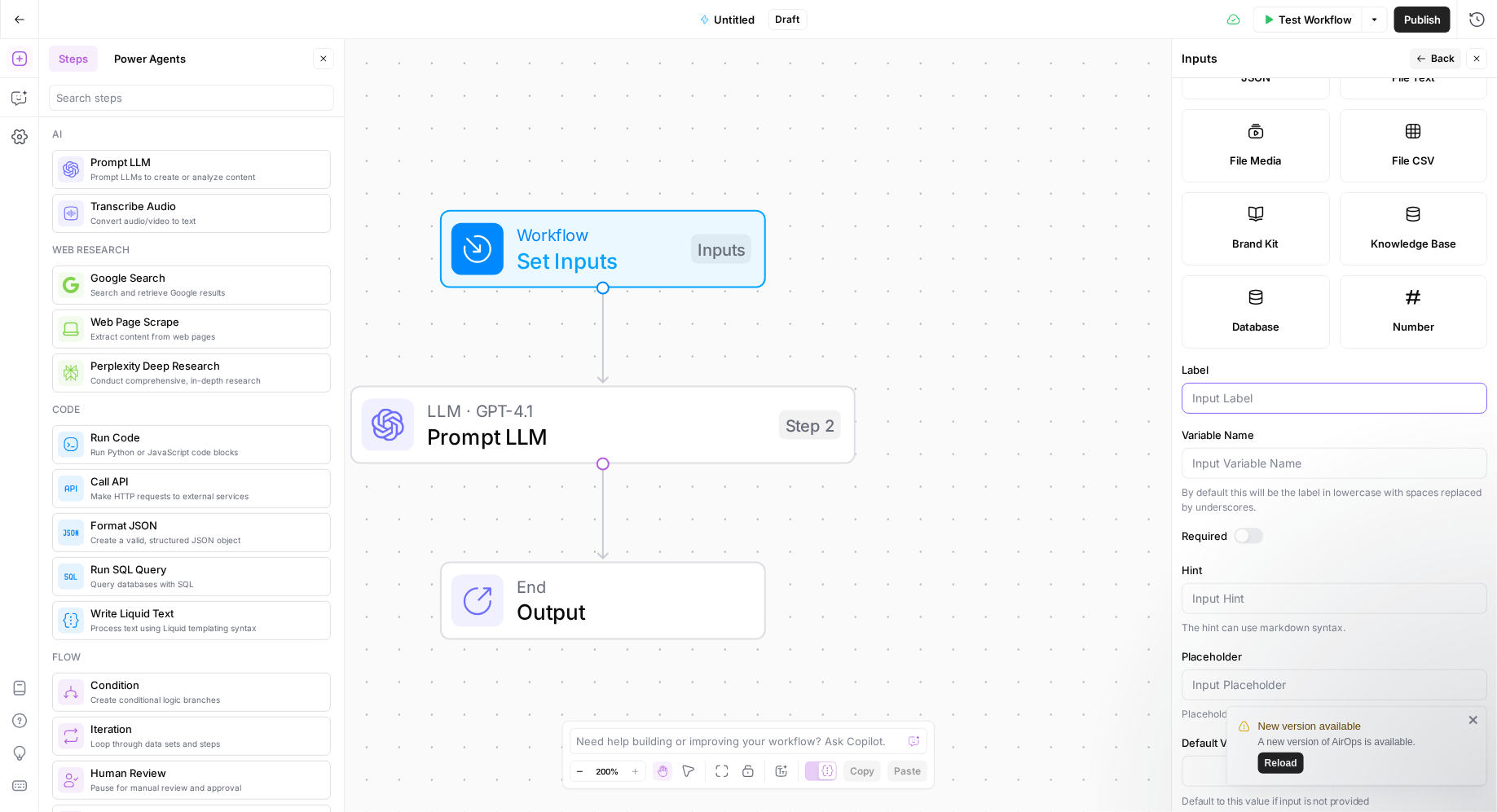
click at [1197, 399] on input "Label" at bounding box center [1335, 398] width 285 height 17
click at [513, 445] on span "Prompt LLM" at bounding box center [597, 436] width 339 height 32
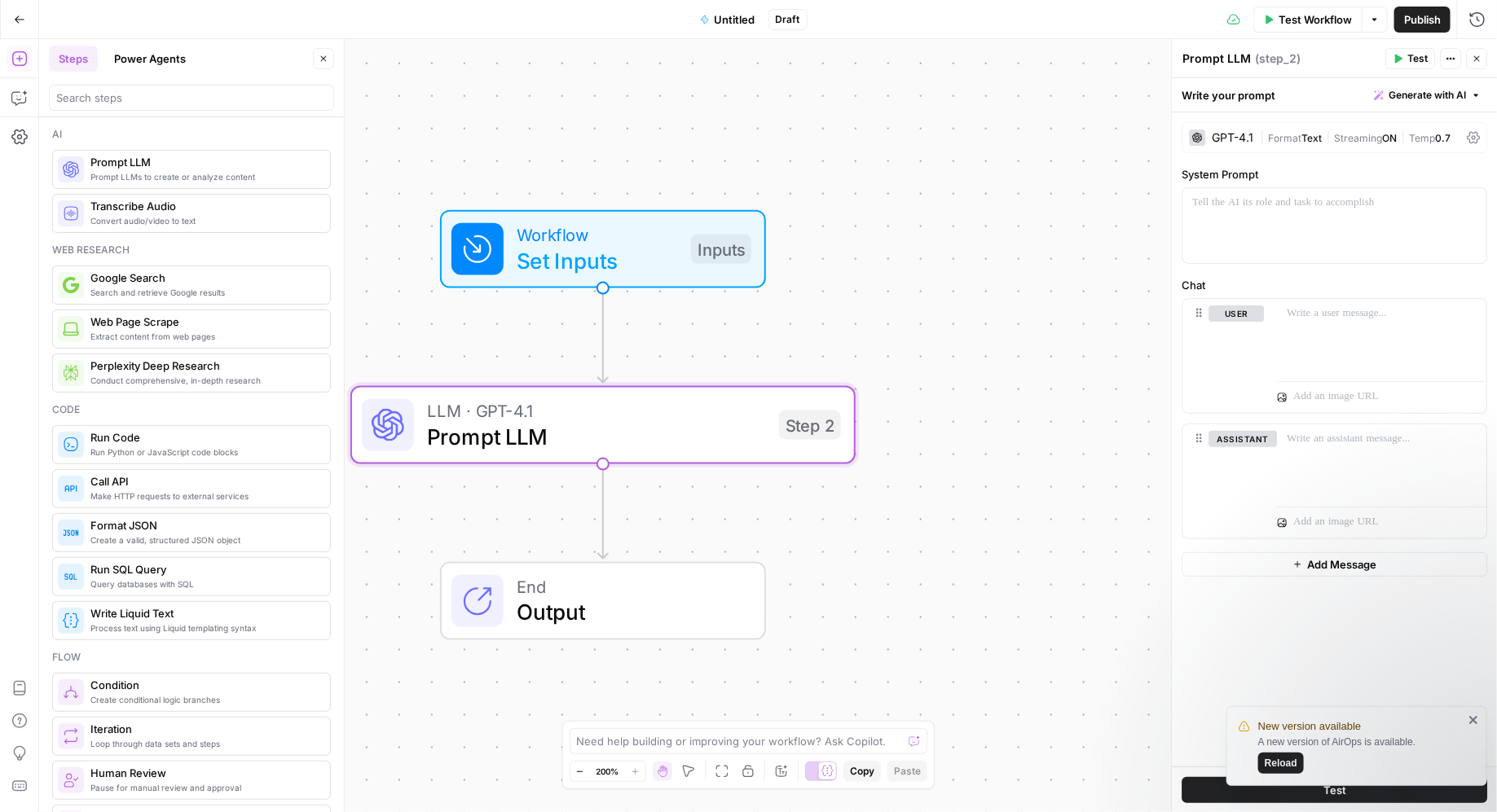
click at [1197, 564] on button "Add Message" at bounding box center [1334, 563] width 305 height 24
click at [1197, 649] on icon "close" at bounding box center [1475, 719] width 12 height 13
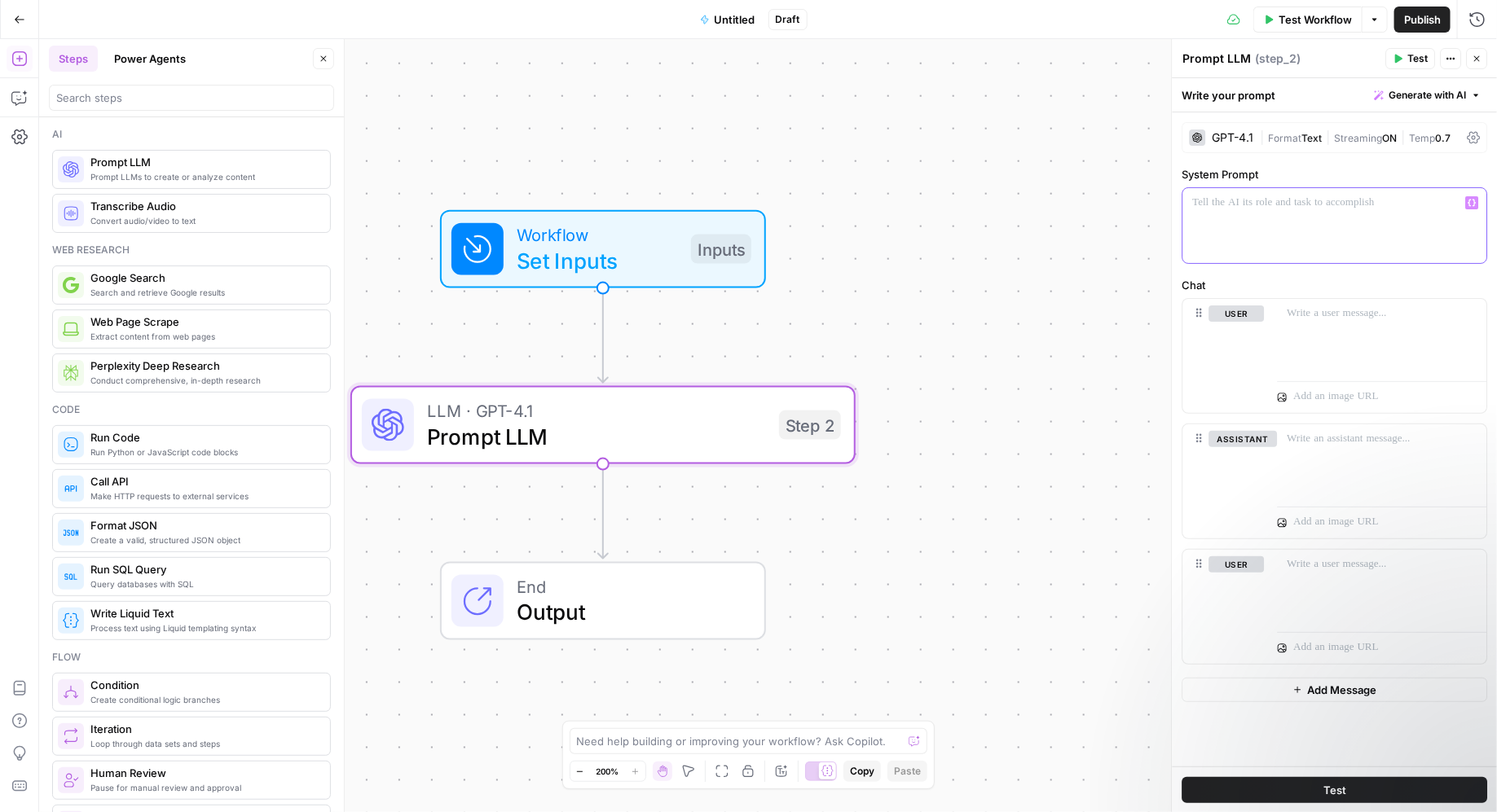
click at [1197, 206] on p at bounding box center [1335, 203] width 285 height 17
click at [1197, 649] on span "Add Message" at bounding box center [1342, 689] width 69 height 17
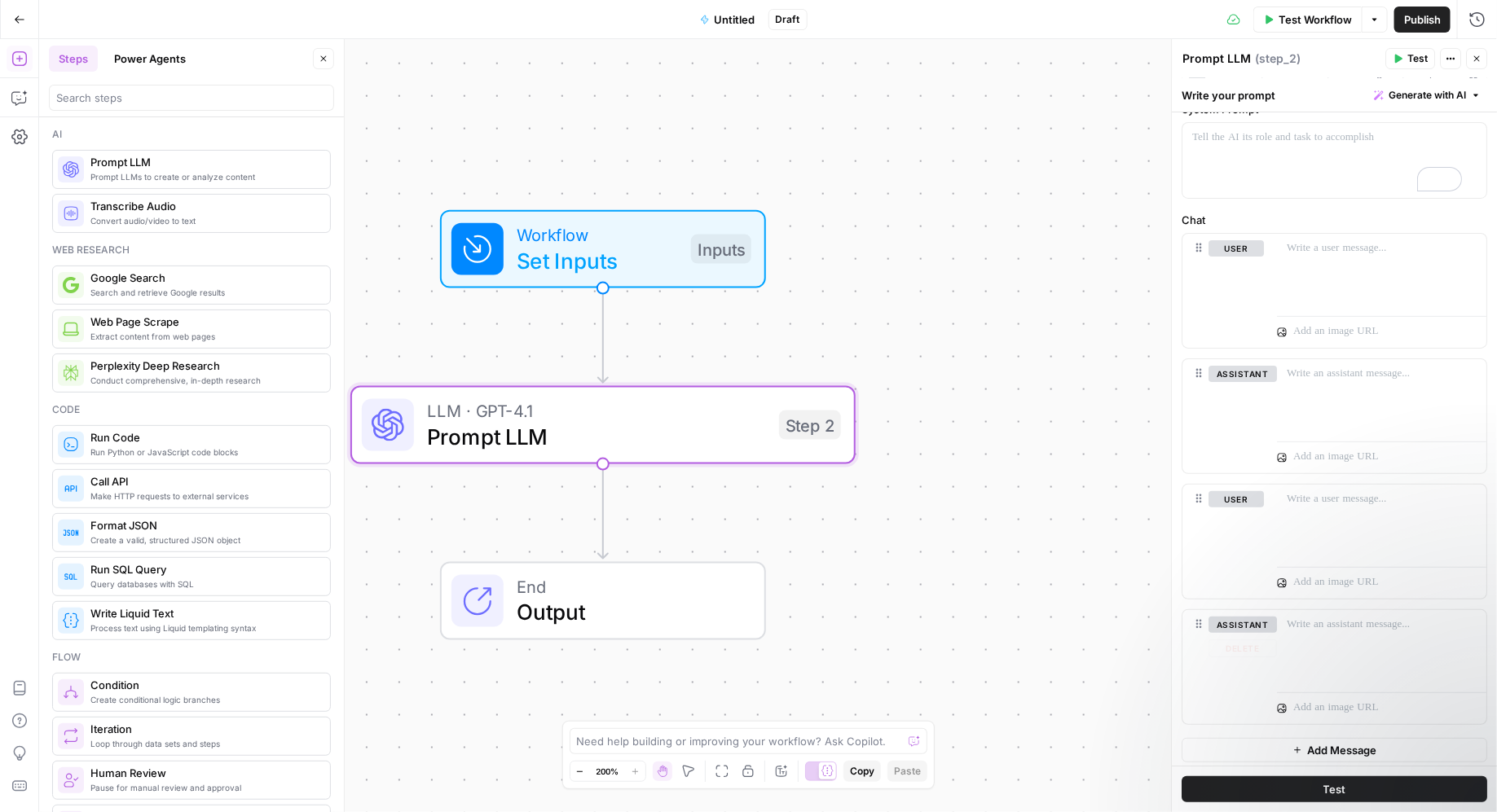
scroll to position [66, 0]
